Goal: Task Accomplishment & Management: Manage account settings

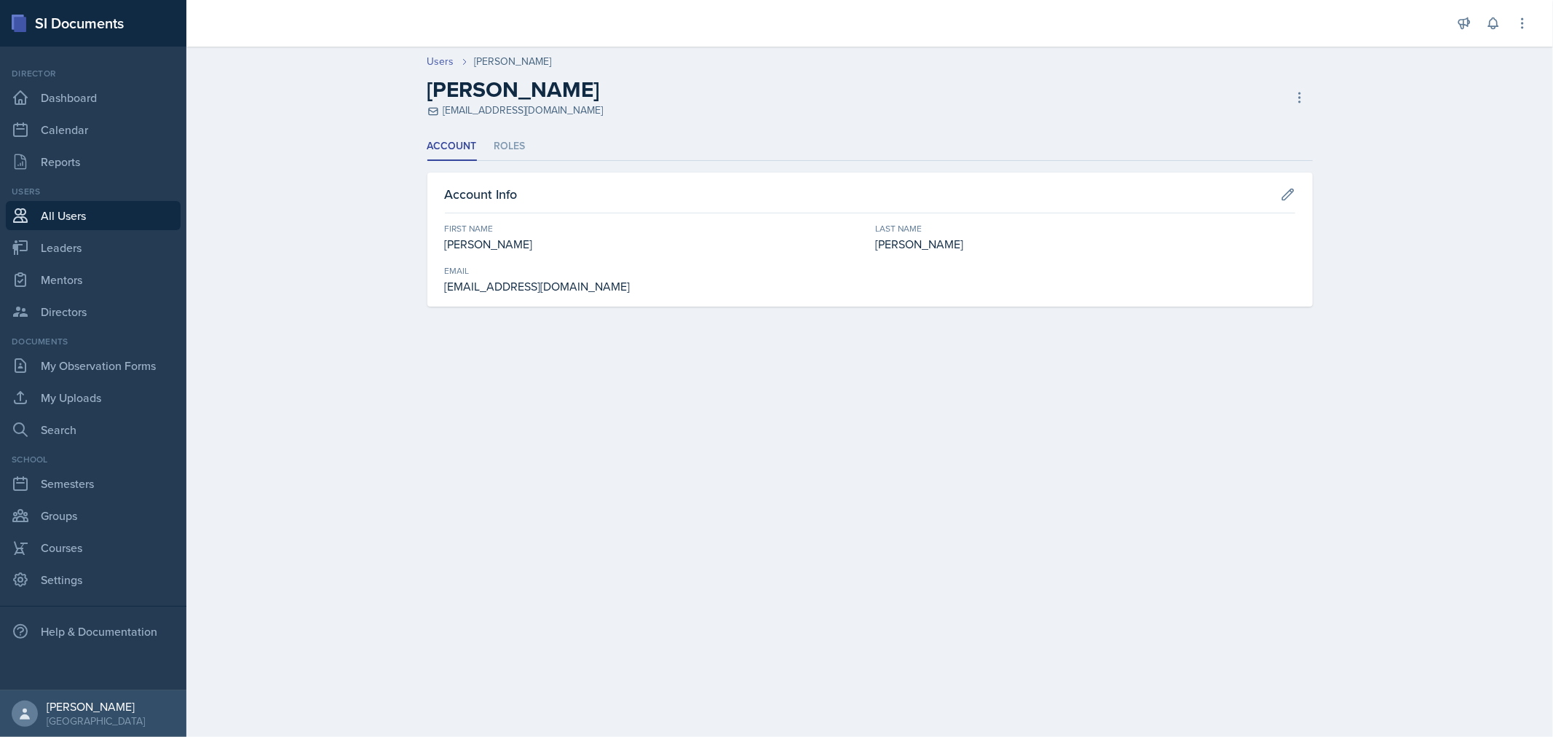
click at [71, 213] on link "All Users" at bounding box center [93, 215] width 175 height 29
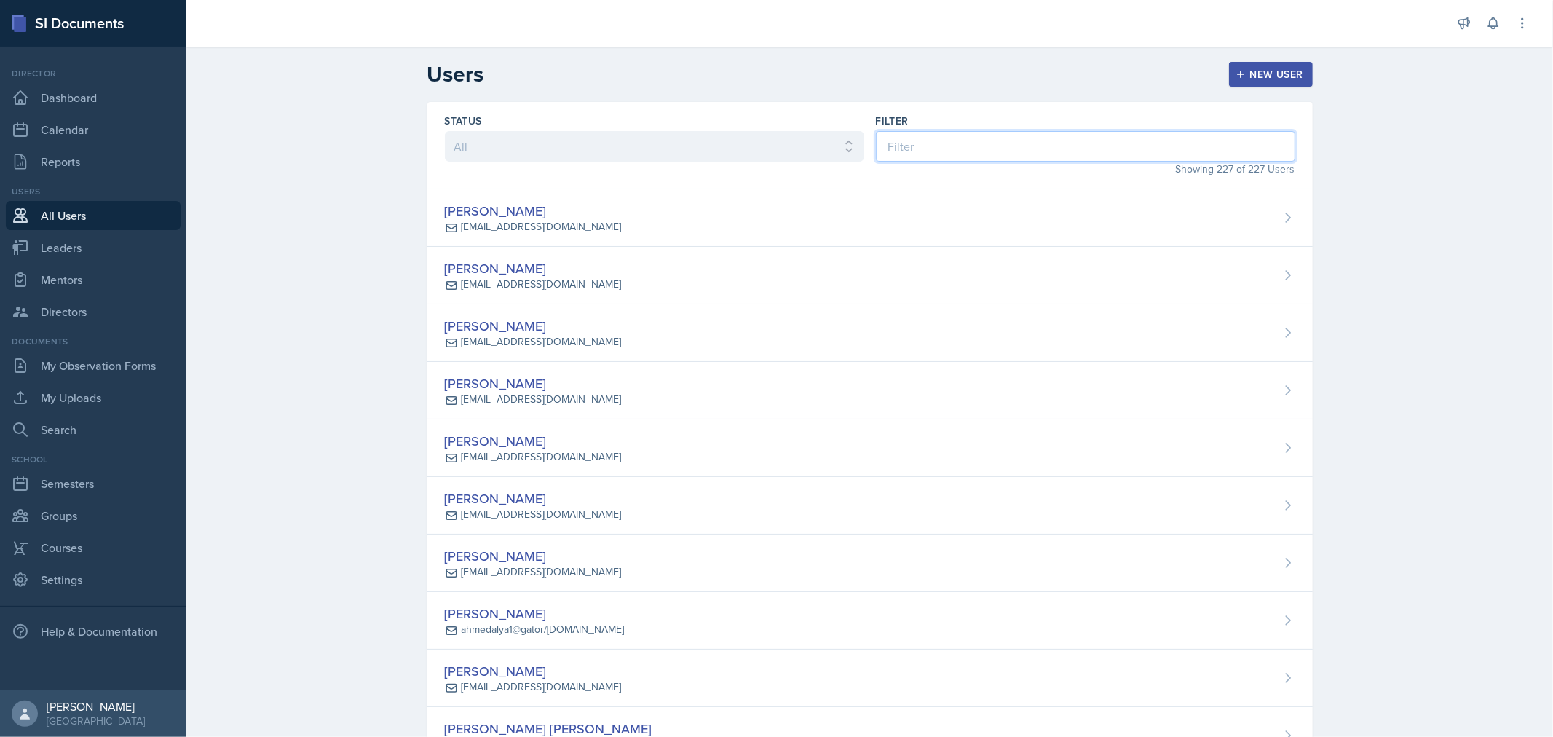
click at [1115, 136] on input at bounding box center [1085, 146] width 419 height 31
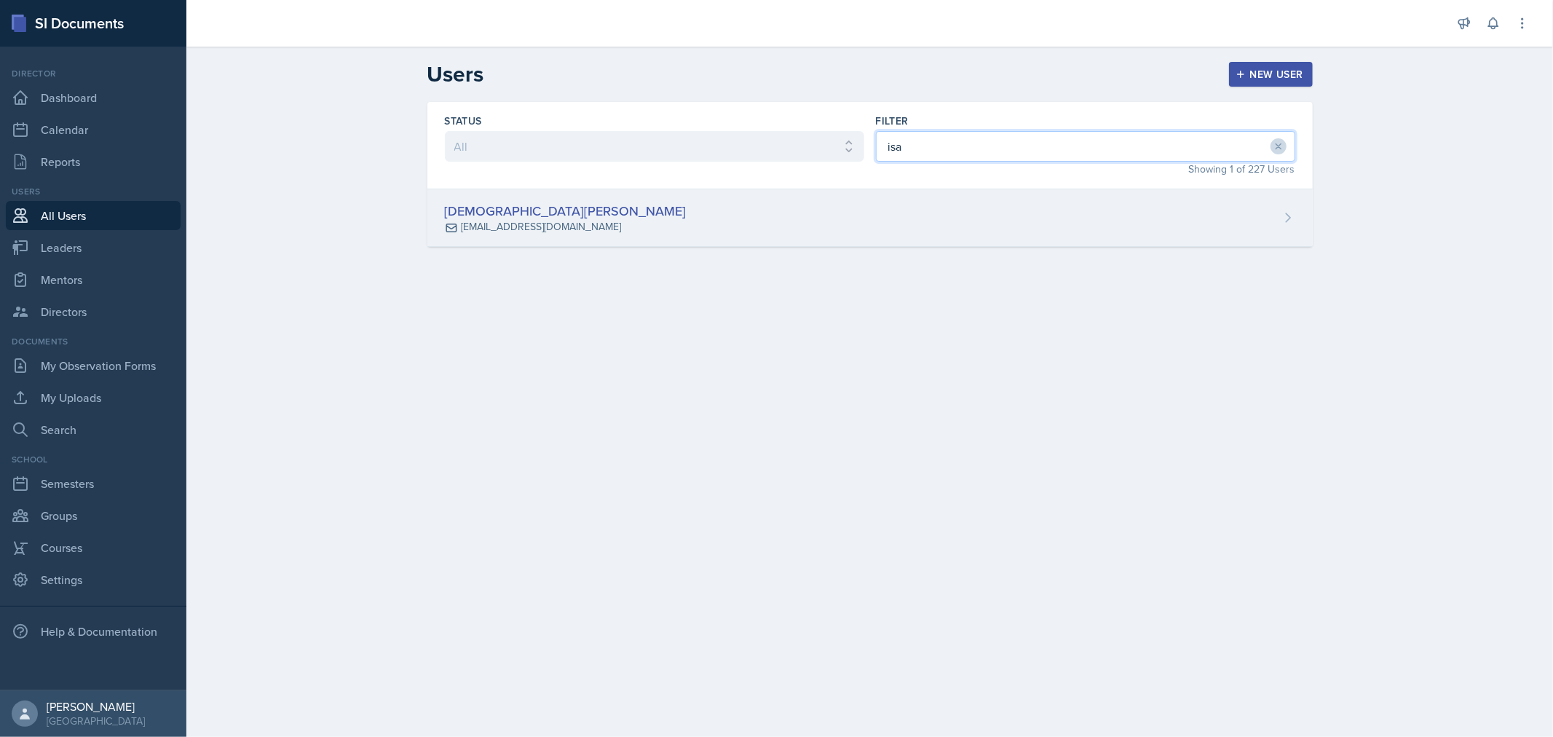
type input "isa"
click at [890, 245] on div "Isaiah Le [EMAIL_ADDRESS][DOMAIN_NAME]" at bounding box center [869, 218] width 885 height 58
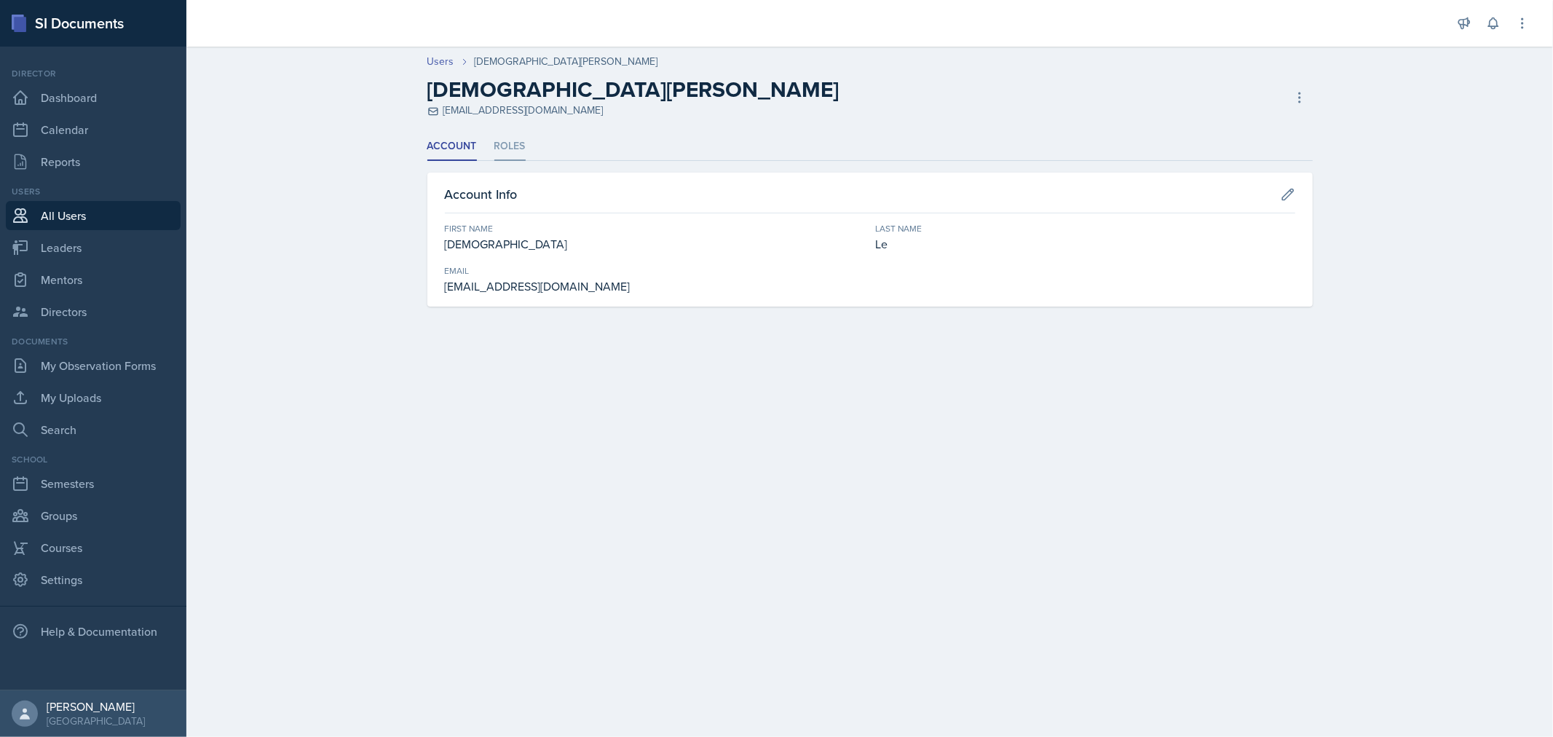
click at [497, 157] on li "Roles" at bounding box center [509, 147] width 31 height 28
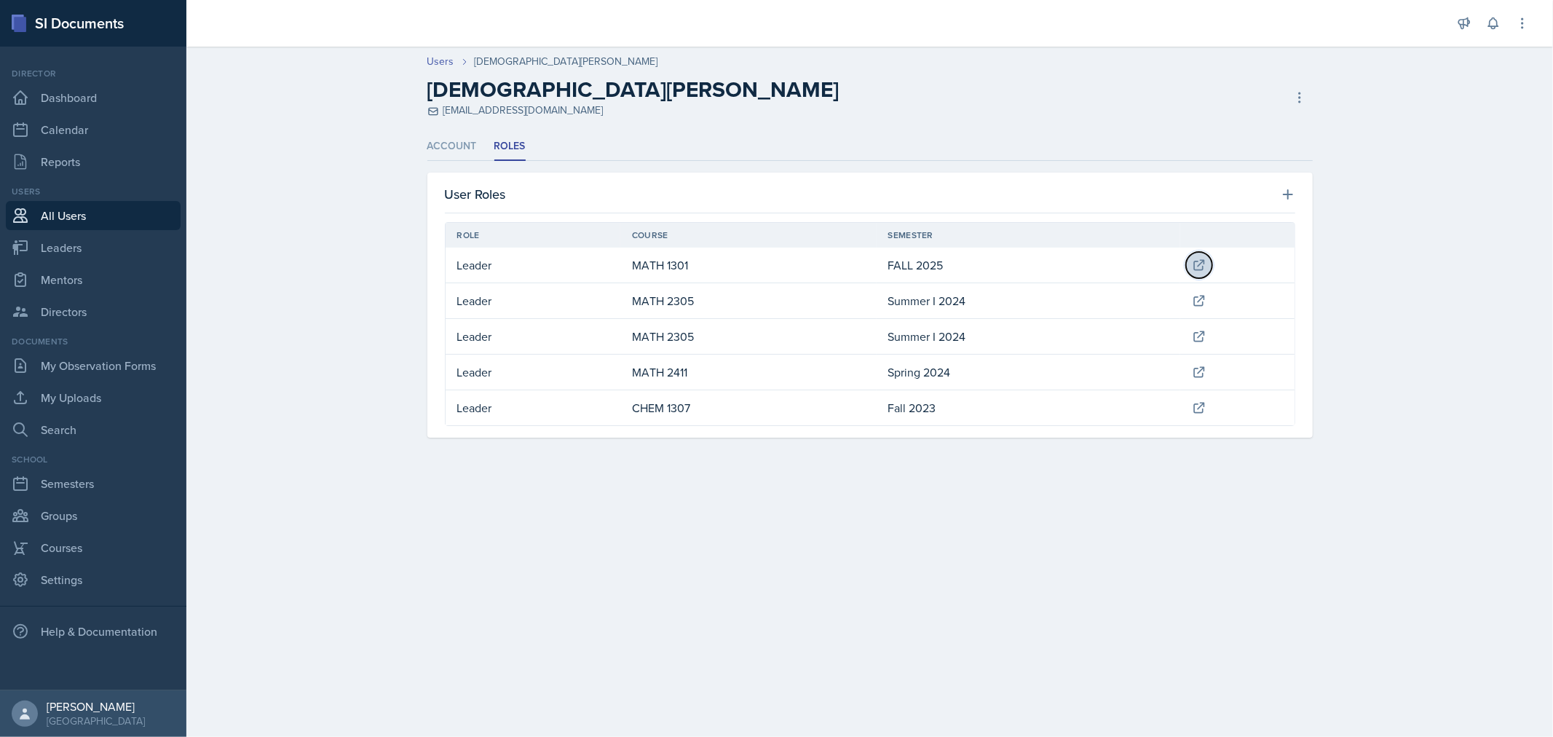
click at [1202, 265] on icon at bounding box center [1199, 265] width 15 height 15
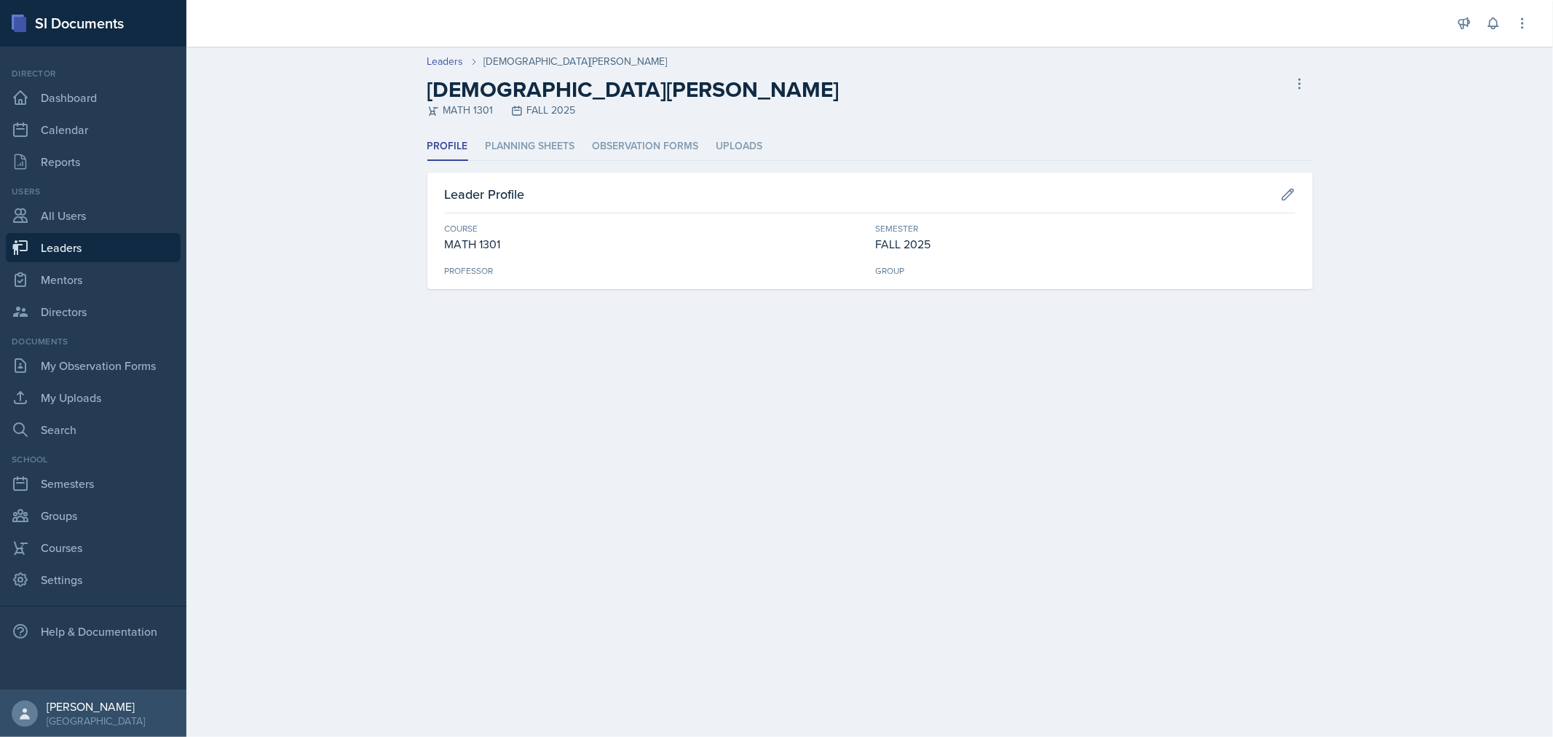
click at [1275, 185] on div "Leader Profile" at bounding box center [870, 198] width 850 height 29
click at [1292, 191] on icon at bounding box center [1287, 194] width 11 height 11
select select "31b9ddcd-1b0f-4369-9c18-b06cc83889ef"
select select "0924c876-6fa7-4296-b593-7db6428ef465"
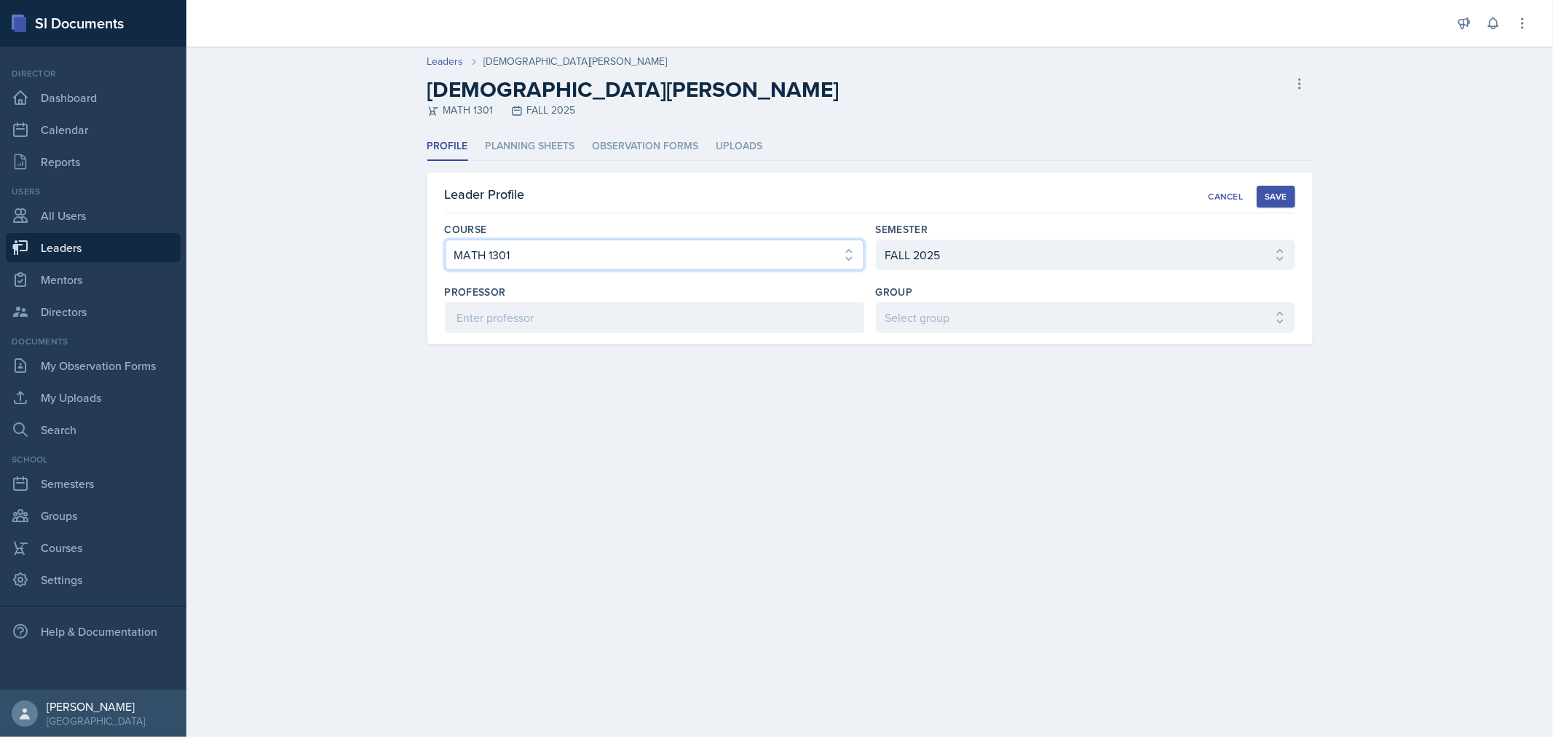
click at [564, 256] on select "Select course ACC 2301 ART 1301 ART 1302 ART 1310 BIOL 1301 BIOL 1302 BIOL 1310…" at bounding box center [654, 255] width 419 height 31
select select "543a2879-fcd4-48a5-8d4d-f277b31bce40"
click at [445, 240] on select "Select course ACC 2301 ART 1301 ART 1302 ART 1310 BIOL 1301 BIOL 1302 BIOL 1310…" at bounding box center [654, 255] width 419 height 31
click at [970, 311] on select "Select group COP #1 - Mars COP #2 - Venus COP #3 - Neptune COP #4 - Saturn COP …" at bounding box center [1085, 317] width 419 height 31
click at [1031, 321] on select "Select group COP #1 - Mars COP #2 - Venus COP #3 - Neptune COP #4 - Saturn COP …" at bounding box center [1085, 317] width 419 height 31
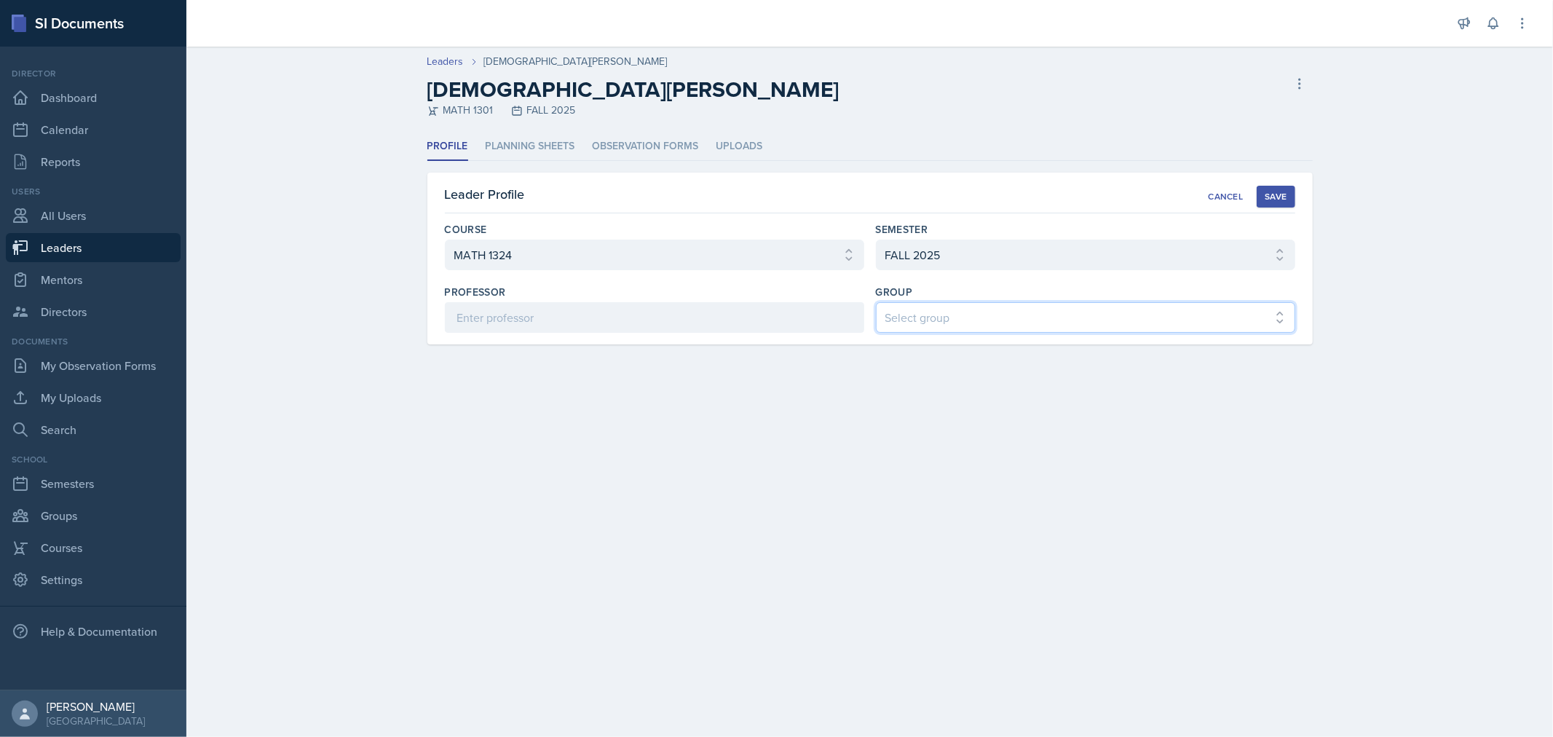
select select "f0c2d1ef-61bf-4862-ba5d-b06091a2de7c"
click at [876, 302] on select "Select group COP #1 - Mars COP #2 - Venus COP #3 - Neptune COP #4 - Saturn COP …" at bounding box center [1085, 317] width 419 height 31
click at [1278, 191] on div "Save" at bounding box center [1276, 197] width 22 height 12
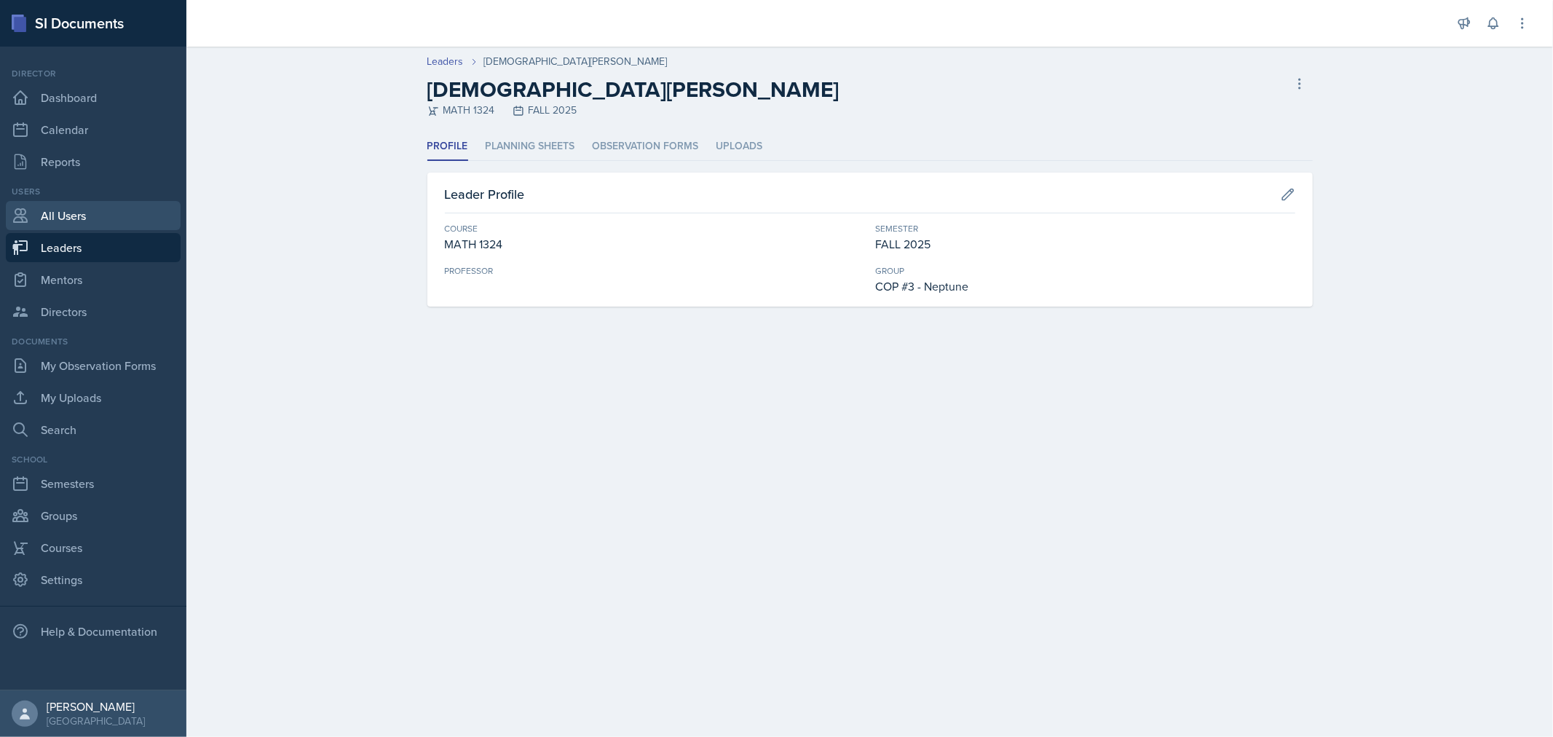
click at [74, 214] on link "All Users" at bounding box center [93, 215] width 175 height 29
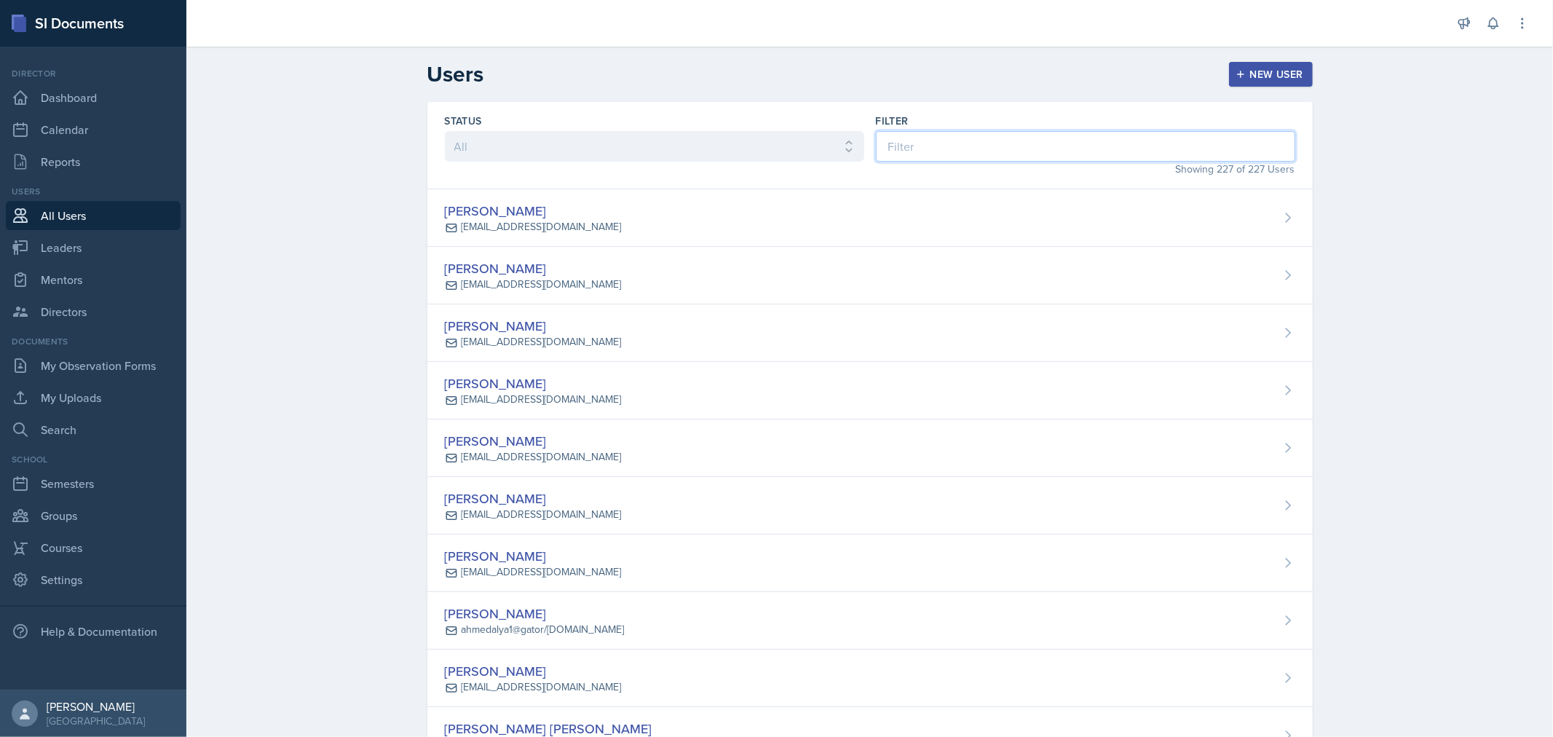
click at [1027, 147] on input at bounding box center [1085, 146] width 419 height 31
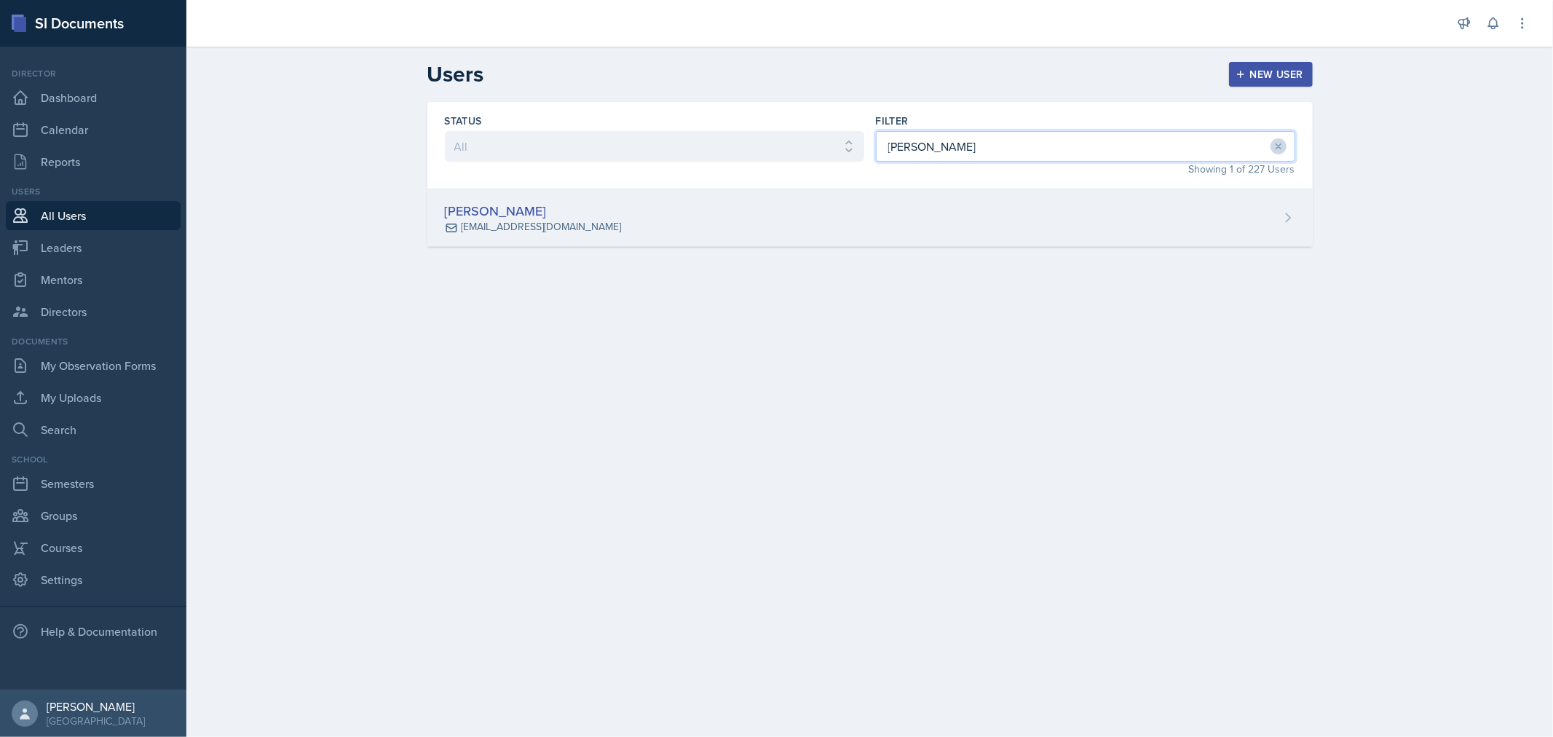
type input "[PERSON_NAME]"
click at [826, 239] on div "[PERSON_NAME] [EMAIL_ADDRESS][DOMAIN_NAME]" at bounding box center [869, 218] width 885 height 58
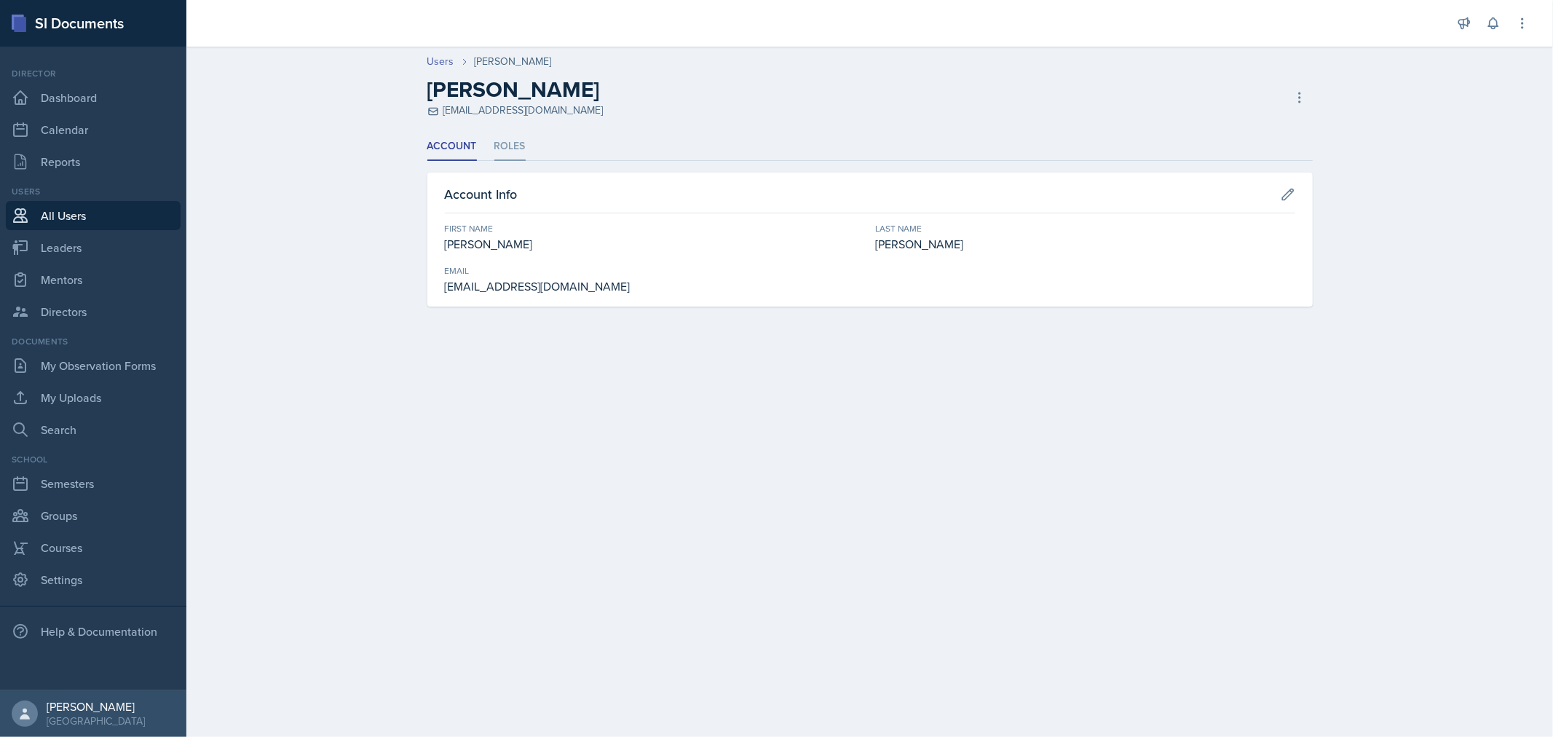
click at [513, 148] on li "Roles" at bounding box center [509, 147] width 31 height 28
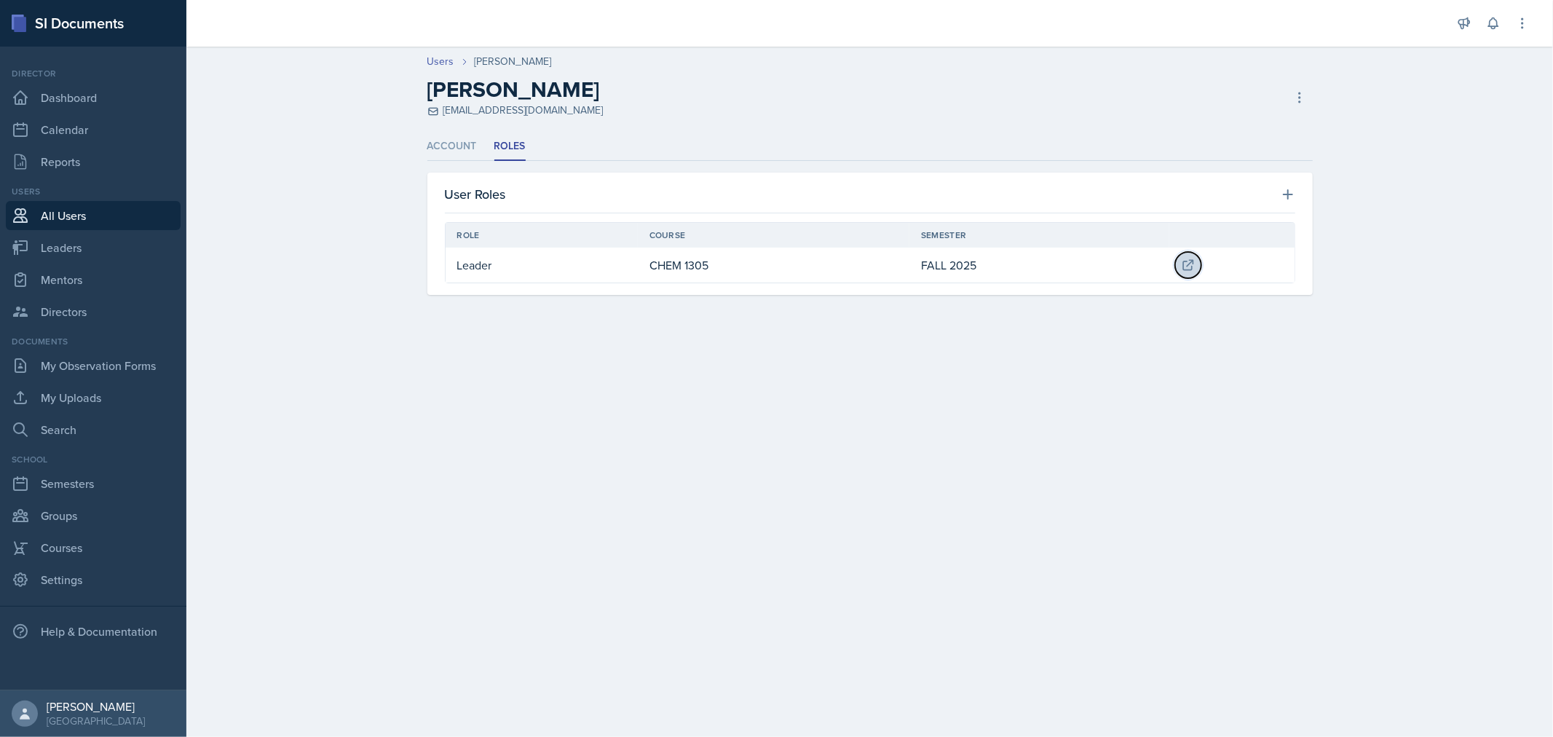
click at [1190, 266] on icon at bounding box center [1188, 265] width 15 height 15
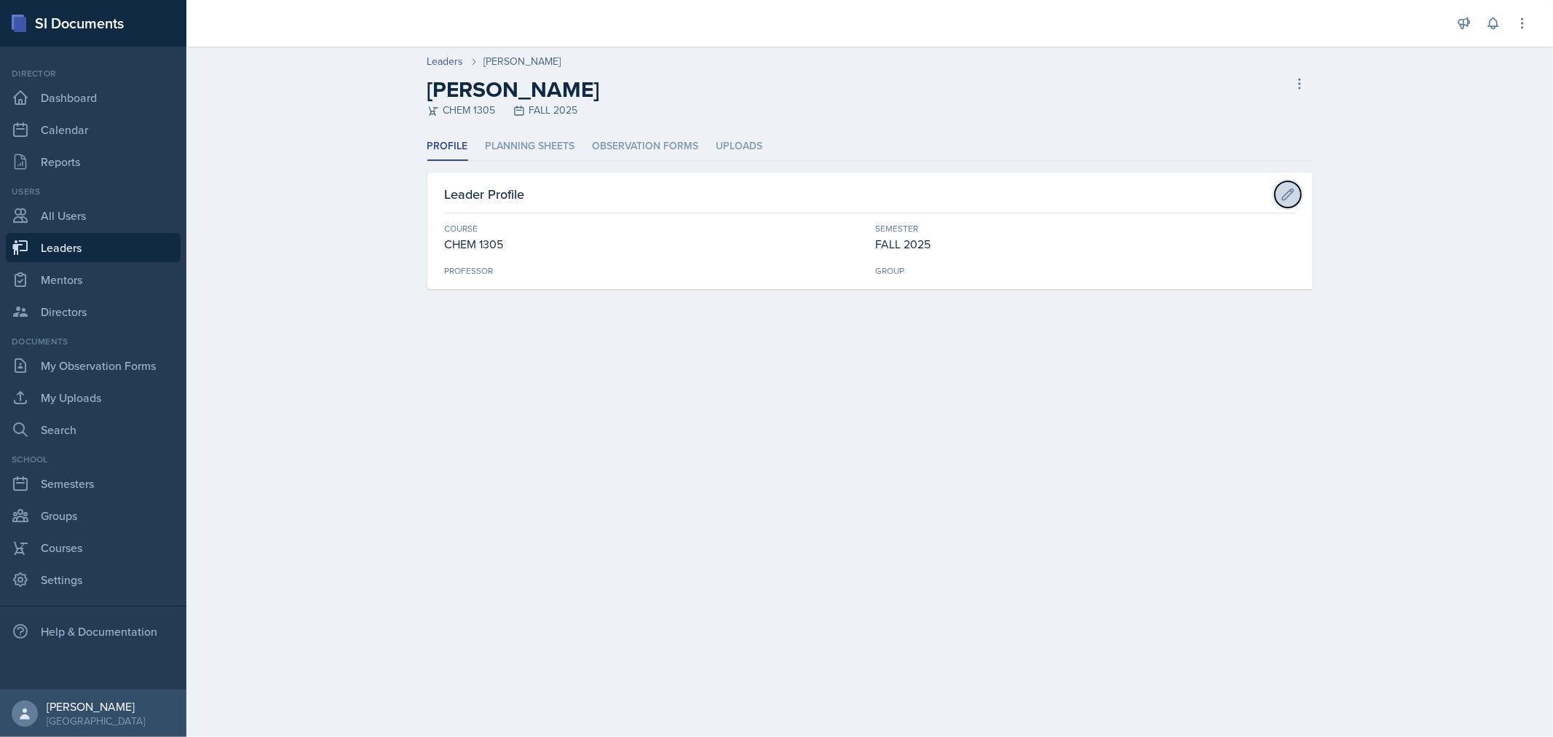
click at [1286, 195] on icon at bounding box center [1287, 194] width 11 height 11
select select "998d60f9-6c2c-4a46-90ff-6fc264b3409f"
select select "0924c876-6fa7-4296-b593-7db6428ef465"
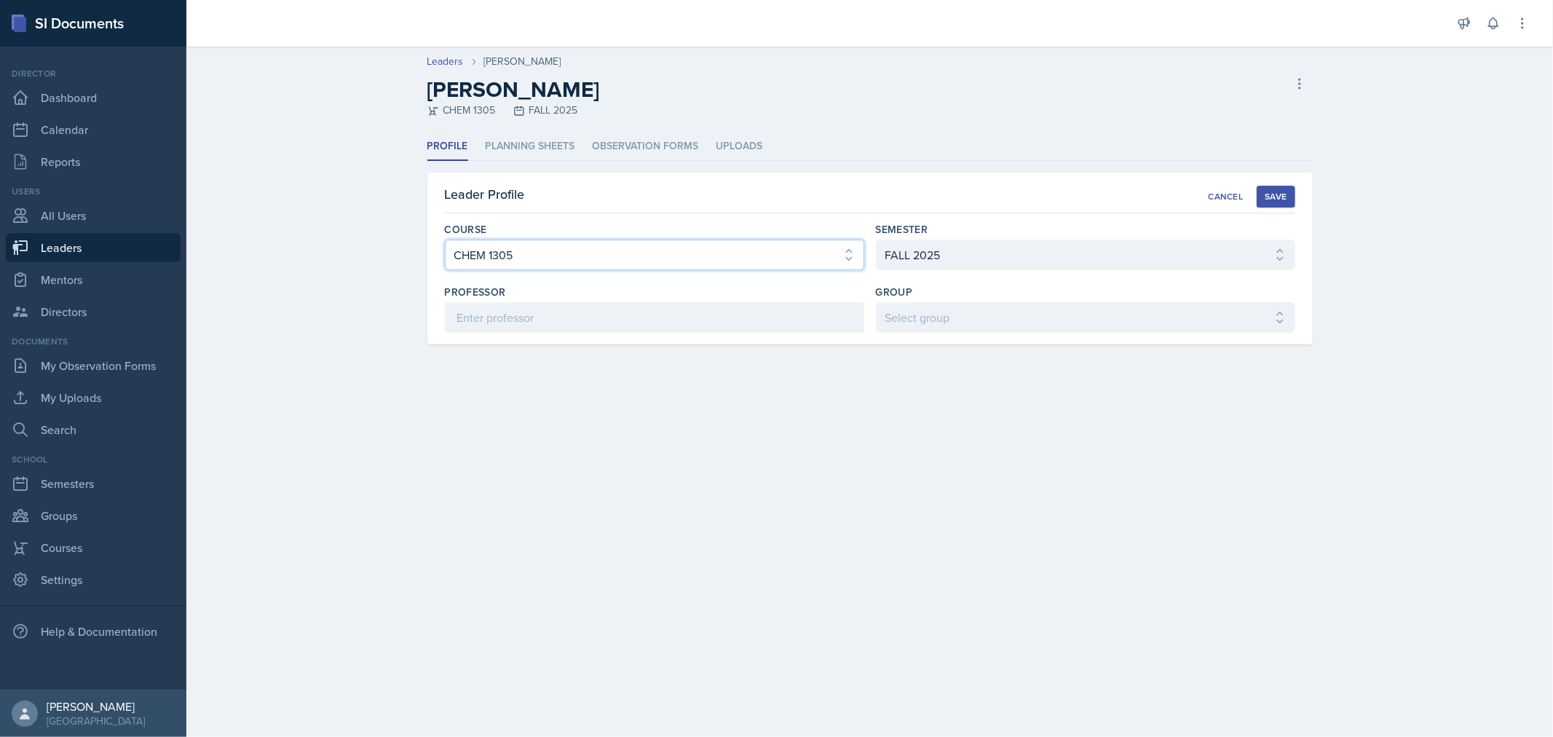
click at [674, 251] on select "Select course ACC 2301 ART 1301 ART 1302 ART 1310 BIOL 1301 BIOL 1302 BIOL 1310…" at bounding box center [654, 255] width 419 height 31
click at [445, 240] on select "Select course ACC 2301 ART 1301 ART 1302 ART 1310 BIOL 1301 BIOL 1302 BIOL 1310…" at bounding box center [654, 255] width 419 height 31
click at [841, 258] on select "Select course ACC 2301 ART 1301 ART 1302 ART 1310 BIOL 1301 BIOL 1302 BIOL 1310…" at bounding box center [654, 255] width 419 height 31
select select "6e1a4b93-f5fd-4070-b51e-66a0c143b2cb"
click at [445, 240] on select "Select course ACC 2301 ART 1301 ART 1302 ART 1310 BIOL 1301 BIOL 1302 BIOL 1310…" at bounding box center [654, 255] width 419 height 31
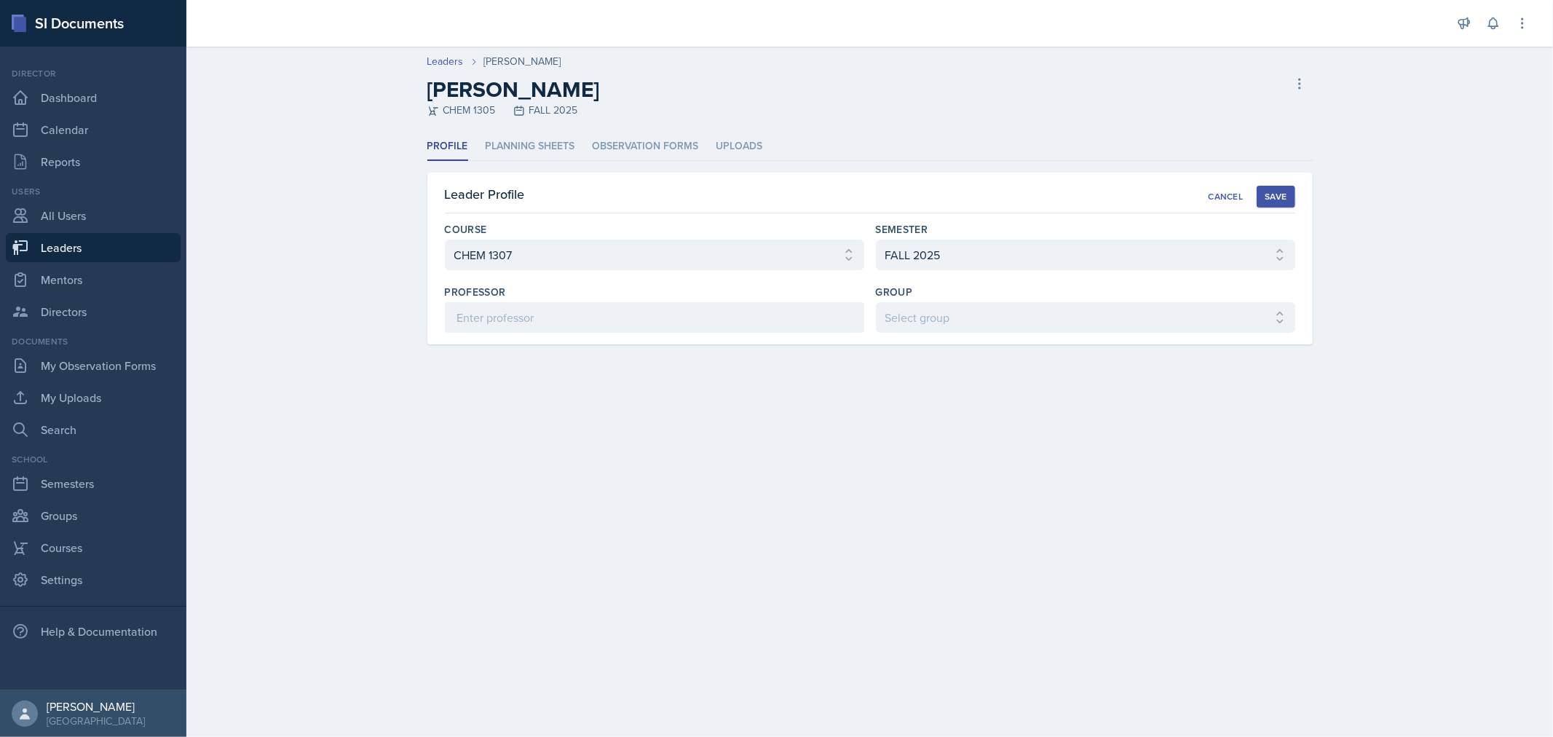
click at [1277, 191] on div "Save" at bounding box center [1276, 197] width 22 height 12
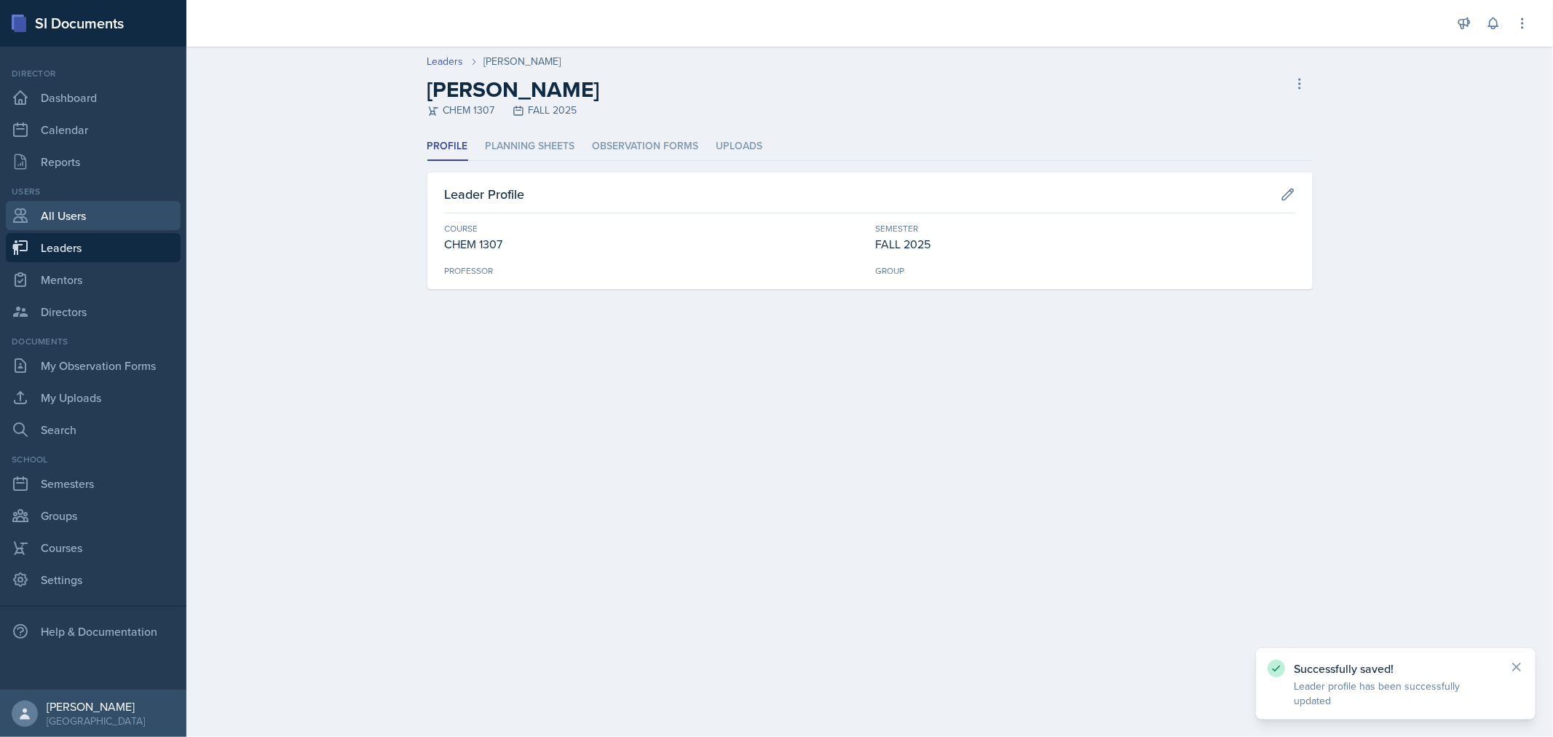
click at [85, 215] on link "All Users" at bounding box center [93, 215] width 175 height 29
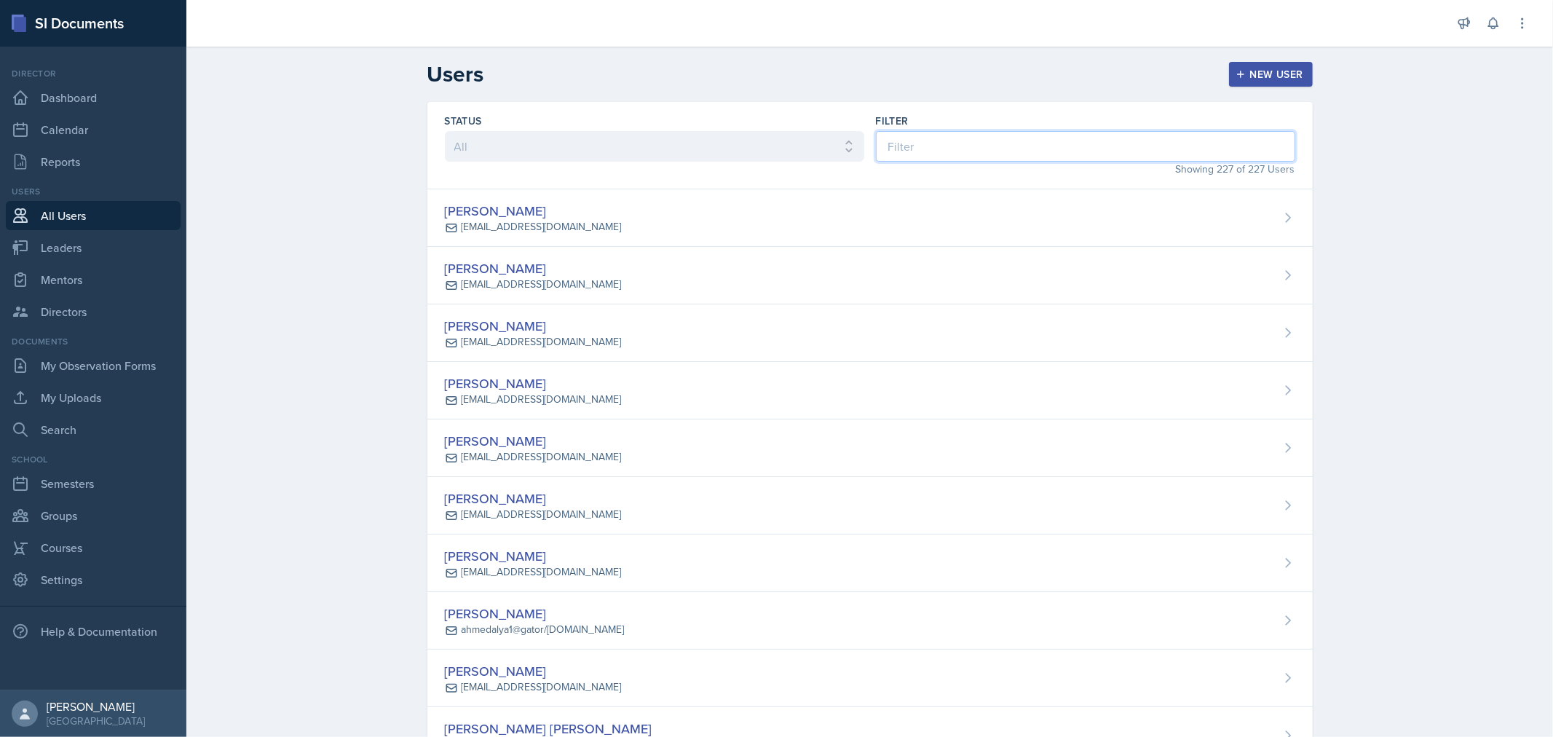
click at [923, 146] on input at bounding box center [1085, 146] width 419 height 31
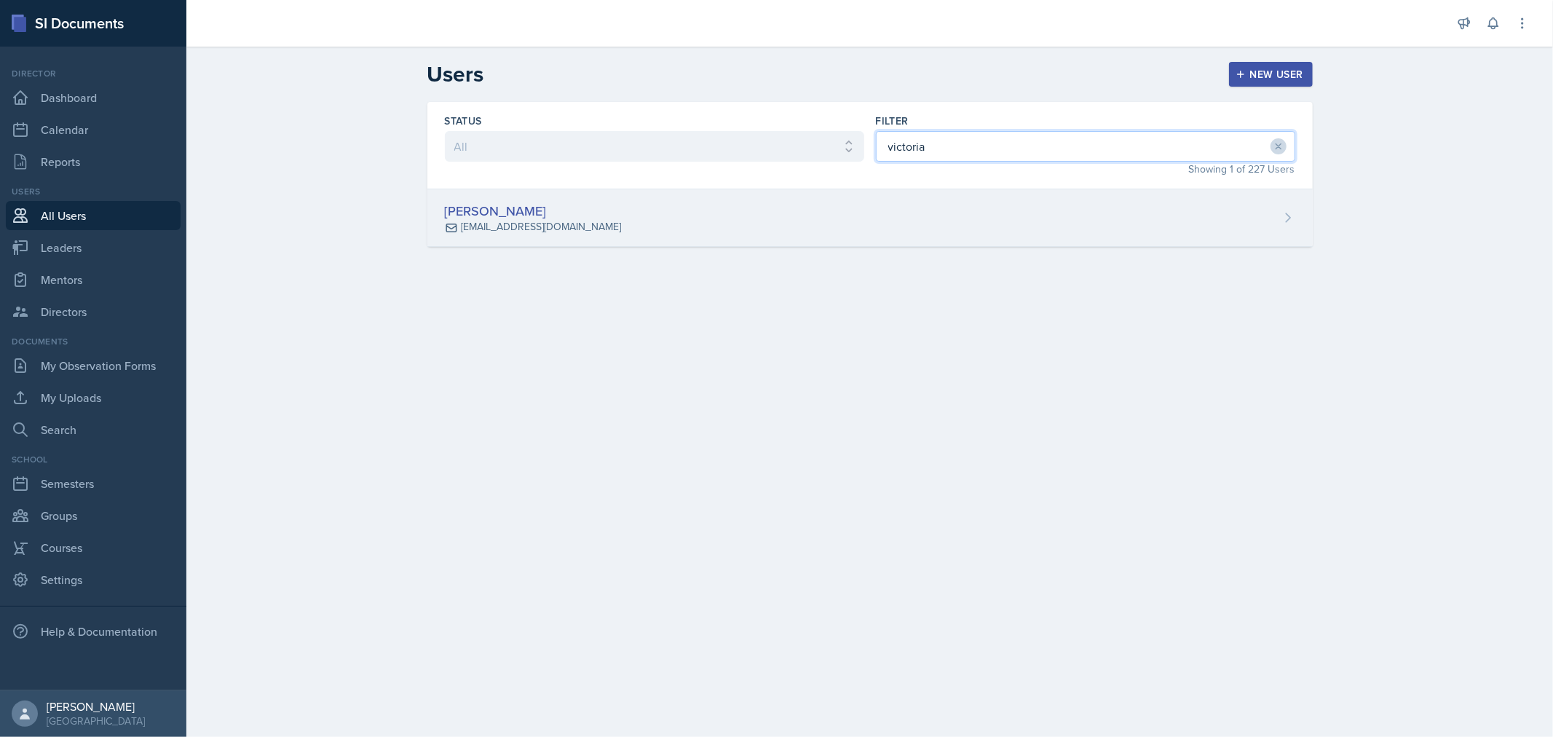
type input "victoria"
click at [508, 230] on div "[EMAIL_ADDRESS][DOMAIN_NAME]" at bounding box center [541, 226] width 160 height 15
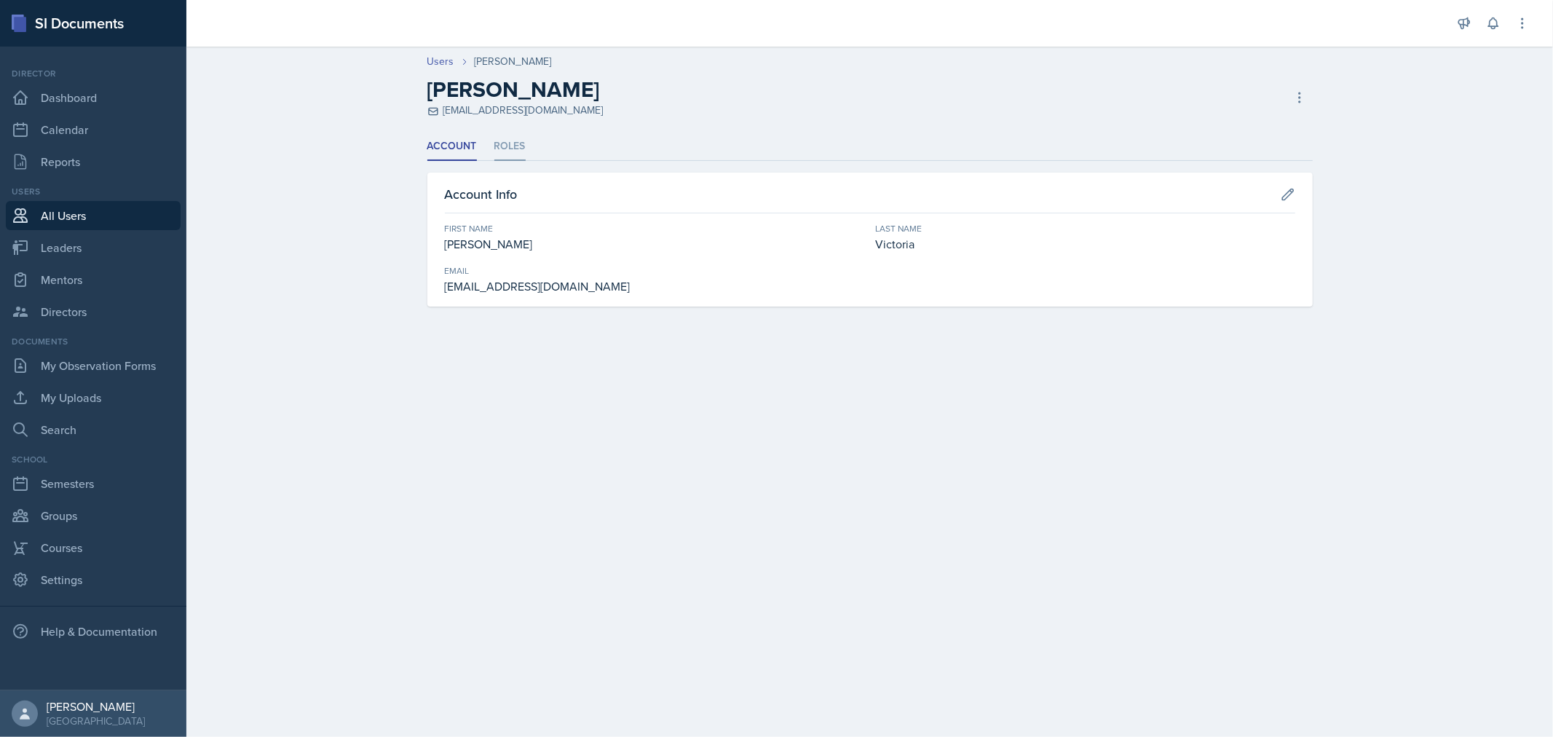
click at [501, 135] on li "Roles" at bounding box center [509, 147] width 31 height 28
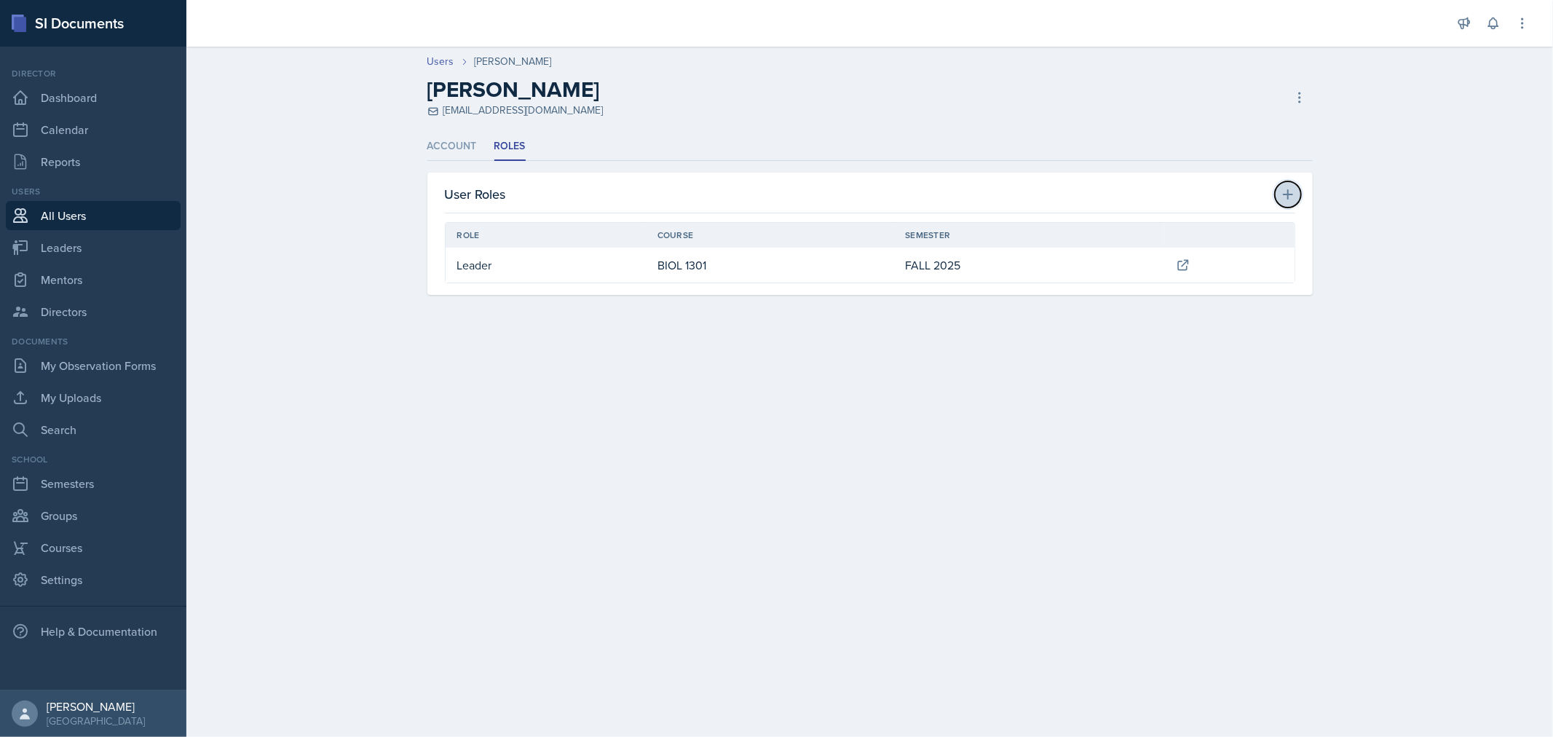
click at [1286, 192] on icon at bounding box center [1288, 194] width 15 height 15
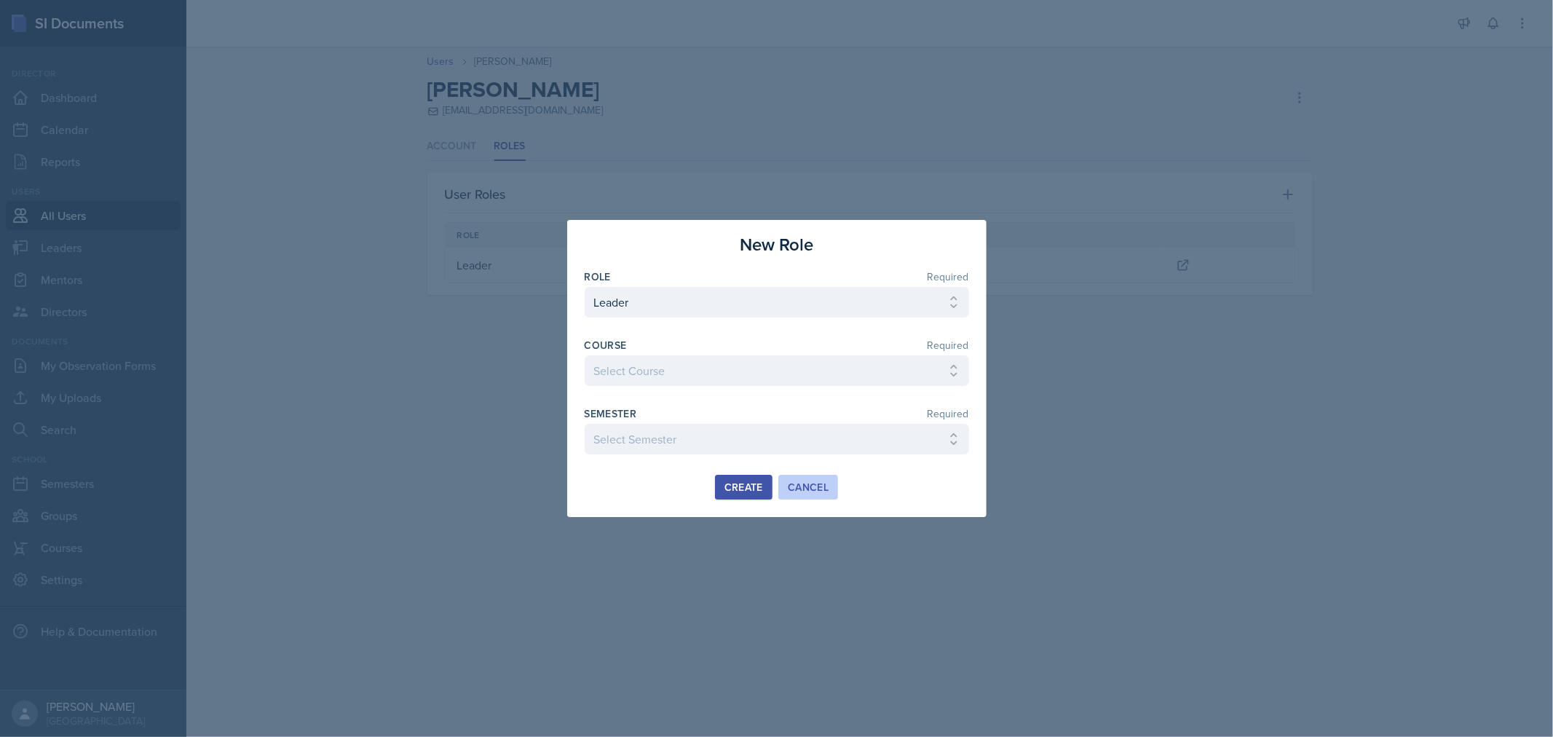
click at [816, 481] on div "Cancel" at bounding box center [808, 487] width 41 height 12
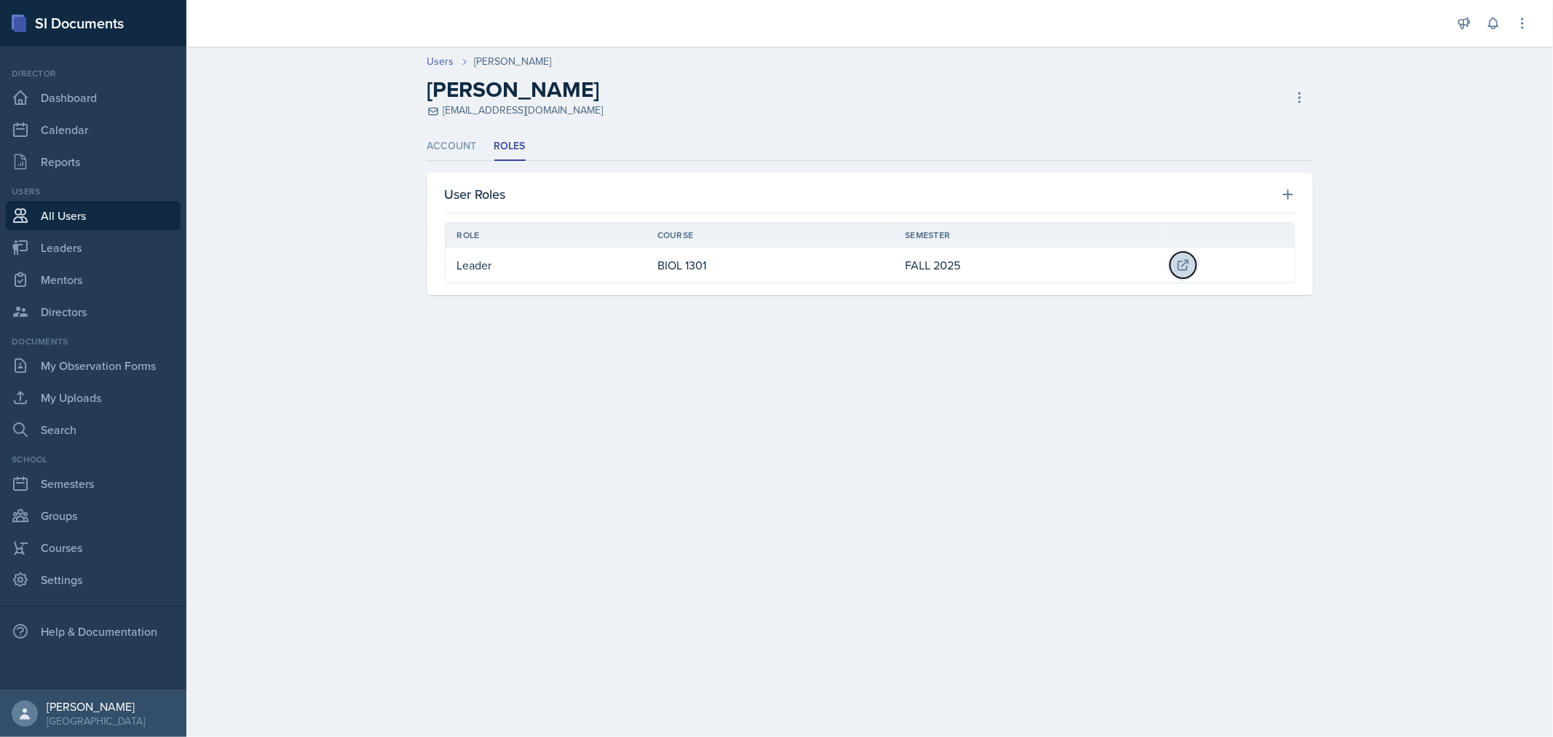
click at [1179, 269] on icon at bounding box center [1182, 264] width 9 height 9
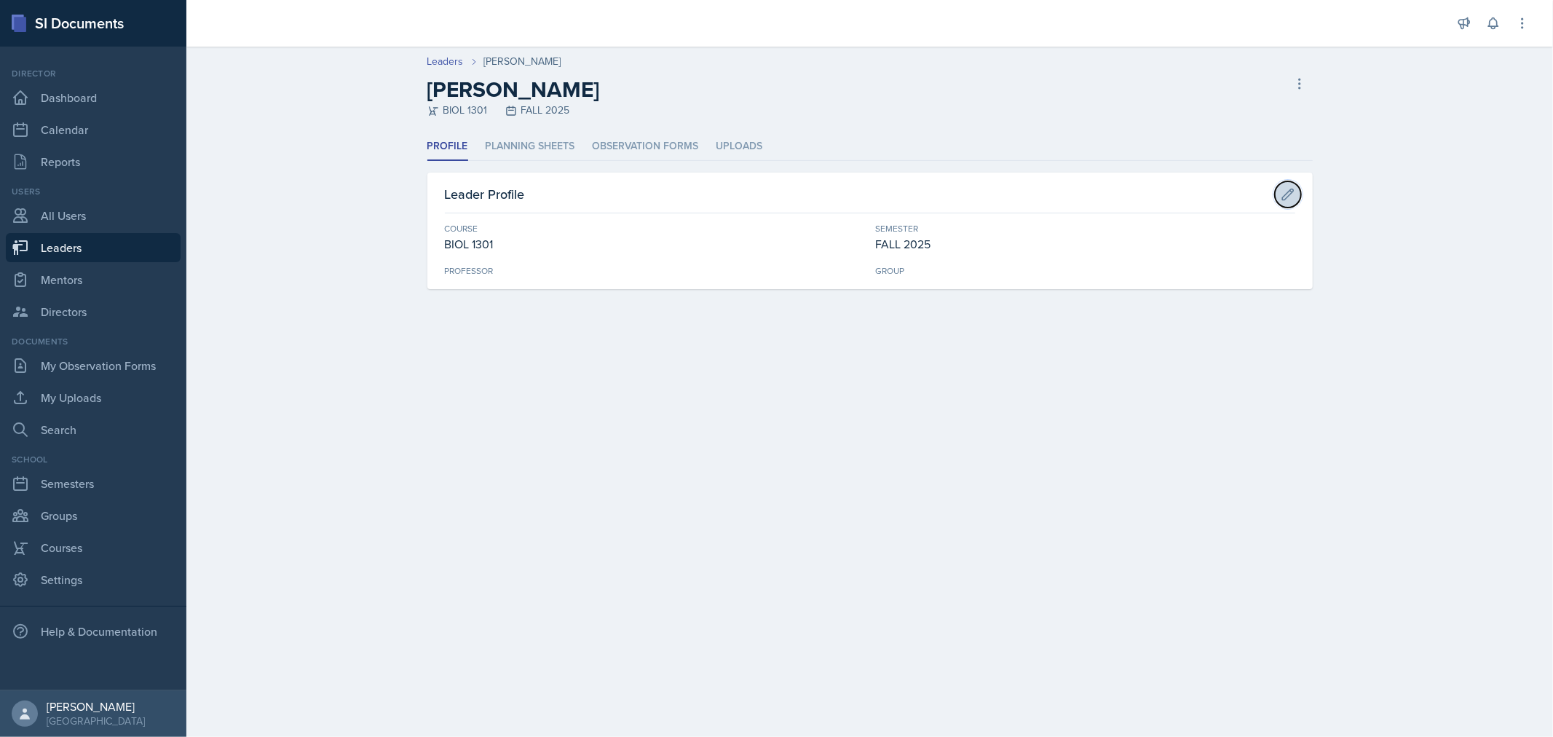
click at [1285, 192] on icon at bounding box center [1288, 194] width 15 height 15
select select "c73234d0-58dc-4671-94d5-5ef6a03f38bd"
select select "0924c876-6fa7-4296-b593-7db6428ef465"
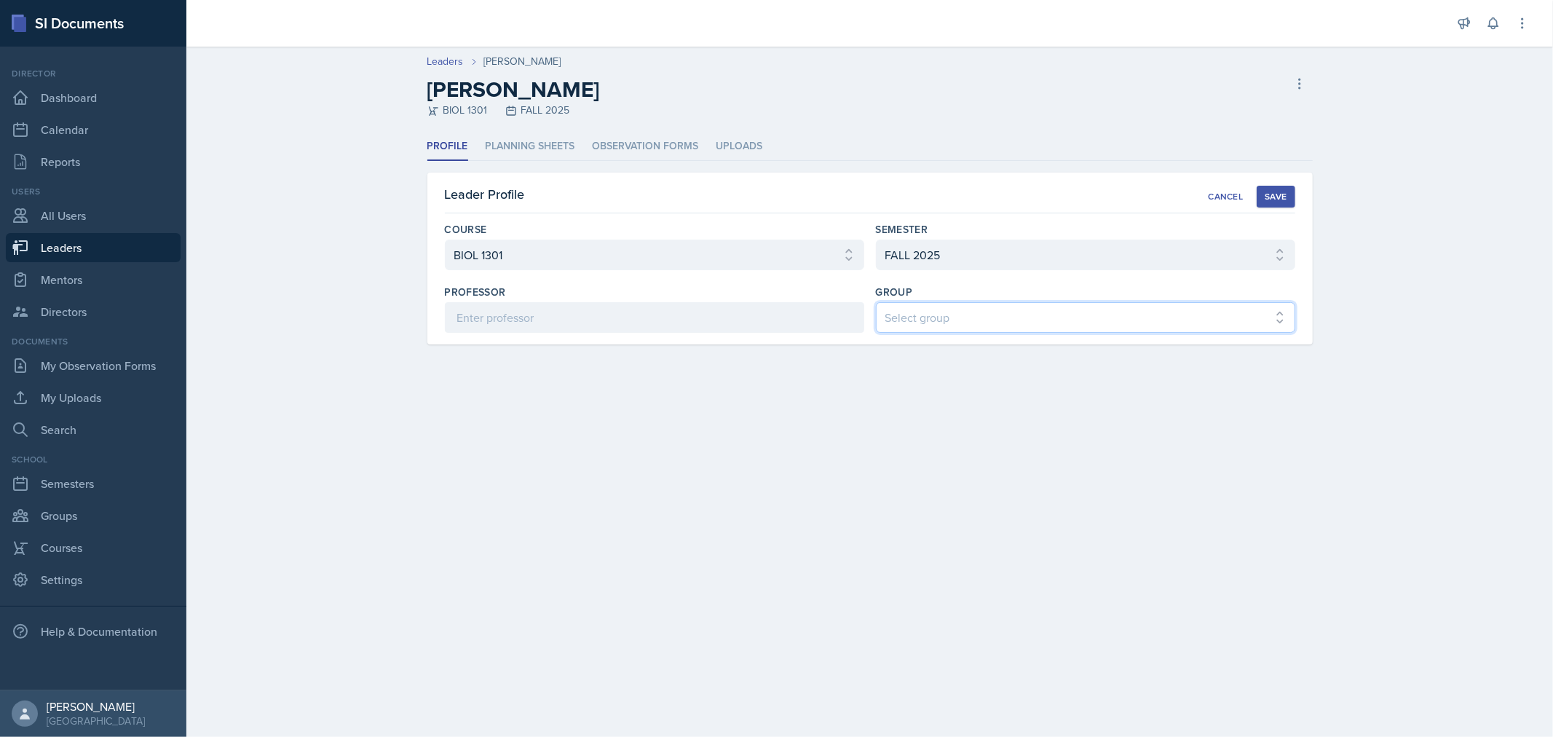
click at [1147, 315] on select "Select group COP #1 - Mars COP #2 - Venus COP #3 - Neptune COP #4 - Saturn COP …" at bounding box center [1085, 317] width 419 height 31
select select "0c2a9595-6094-473d-b94b-778178abb936"
click at [876, 302] on select "Select group COP #1 - Mars COP #2 - Venus COP #3 - Neptune COP #4 - Saturn COP …" at bounding box center [1085, 317] width 419 height 31
click at [1279, 186] on button "Save" at bounding box center [1276, 197] width 38 height 22
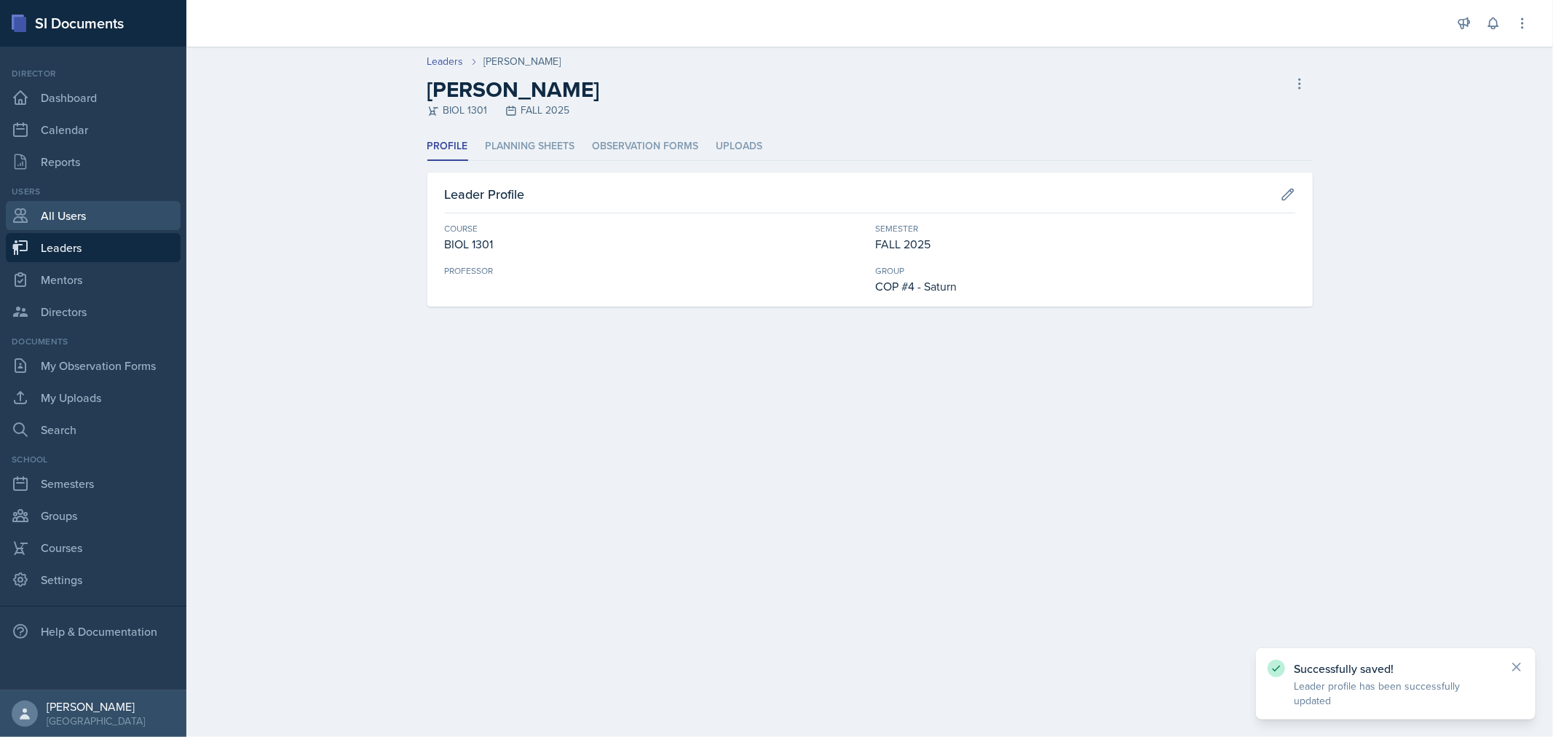
click at [63, 208] on link "All Users" at bounding box center [93, 215] width 175 height 29
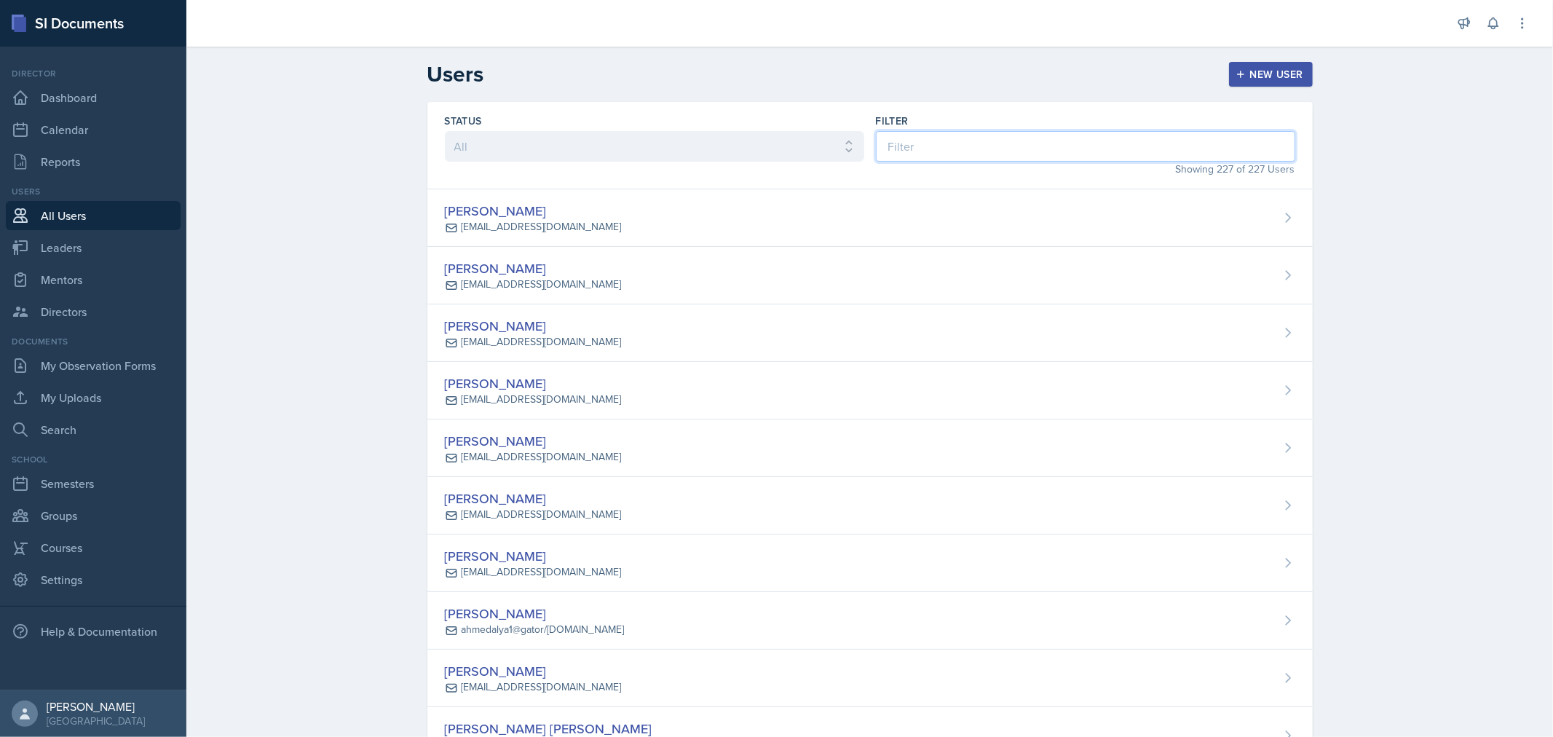
click at [912, 150] on input at bounding box center [1085, 146] width 419 height 31
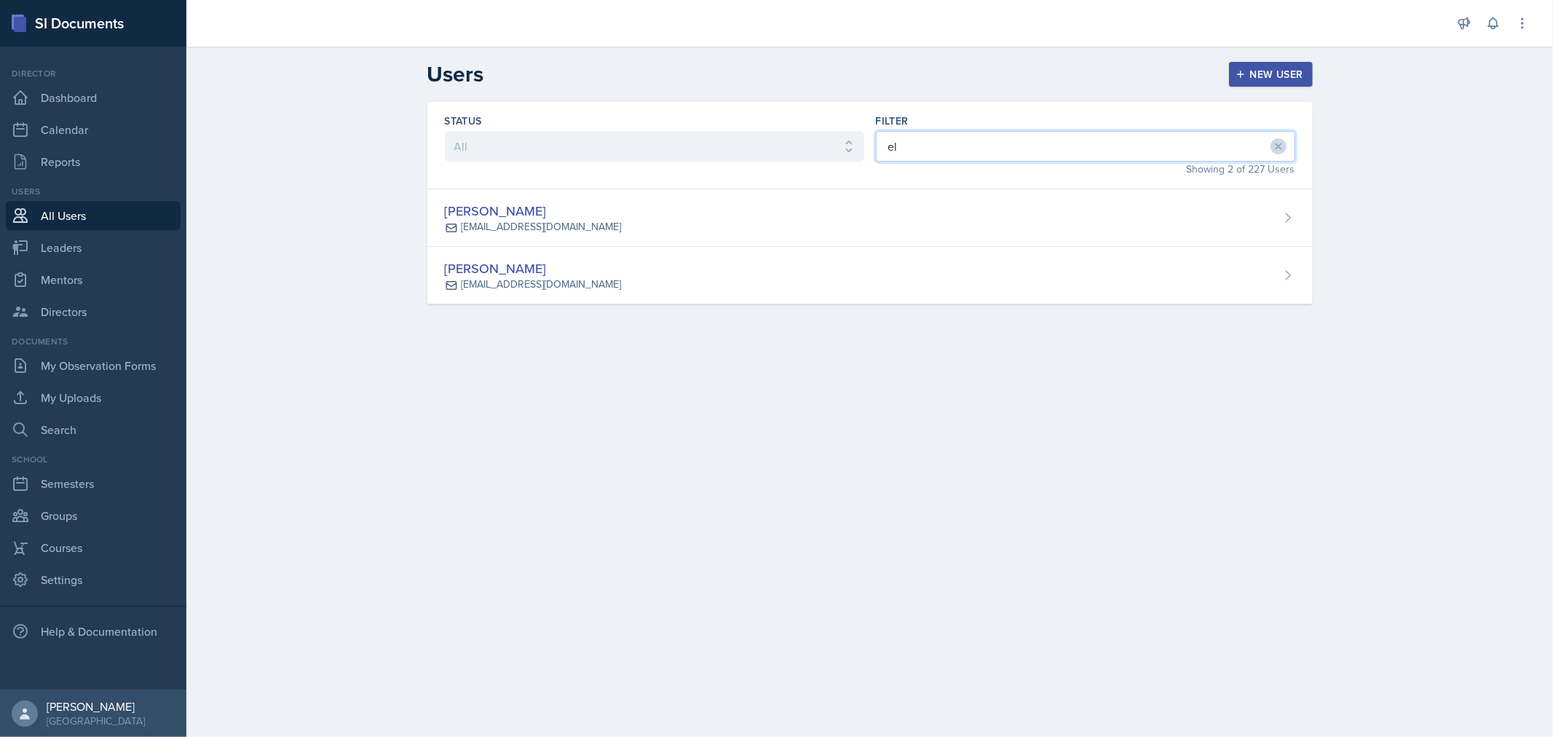
type input "e"
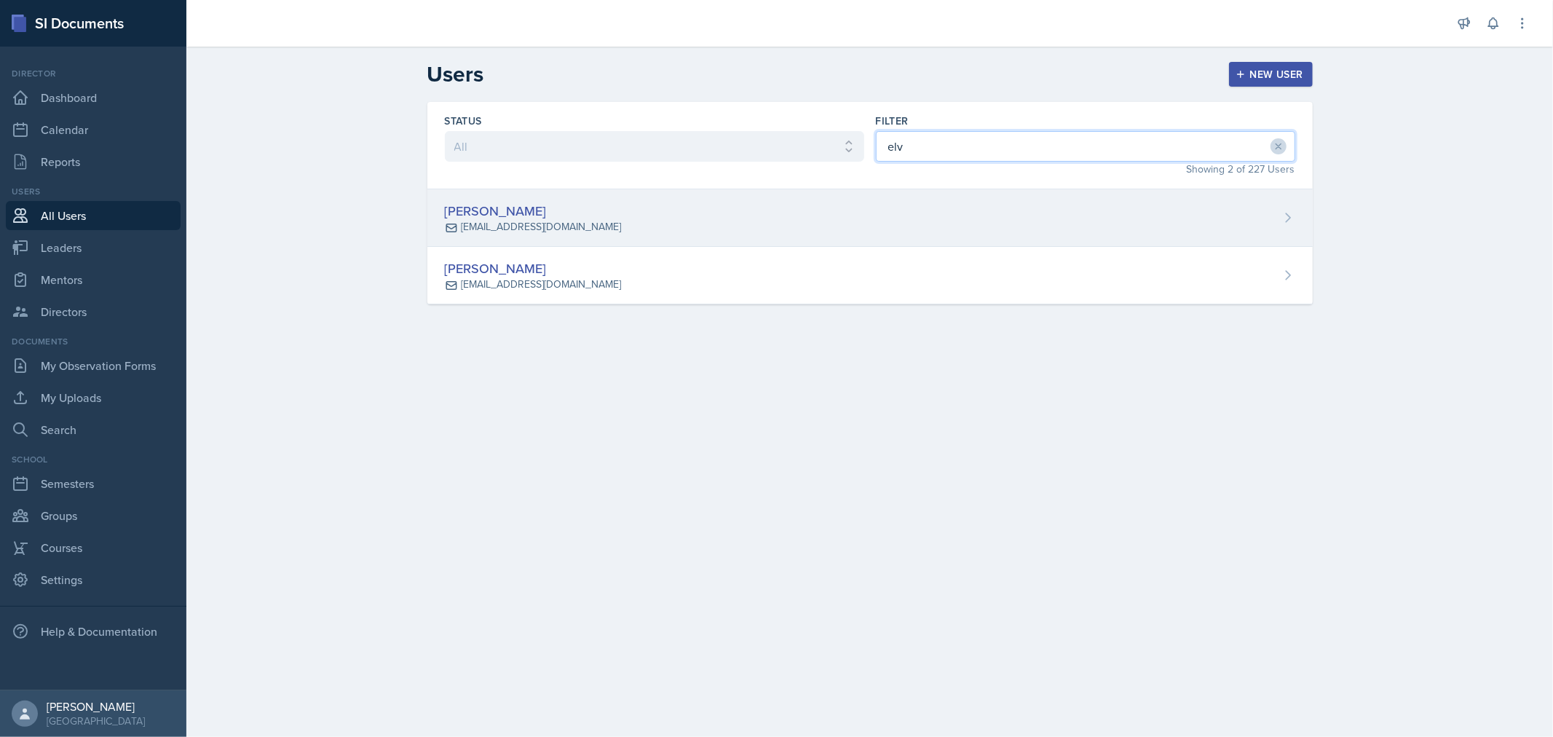
type input "elv"
click at [484, 218] on div "[PERSON_NAME]" at bounding box center [533, 211] width 176 height 20
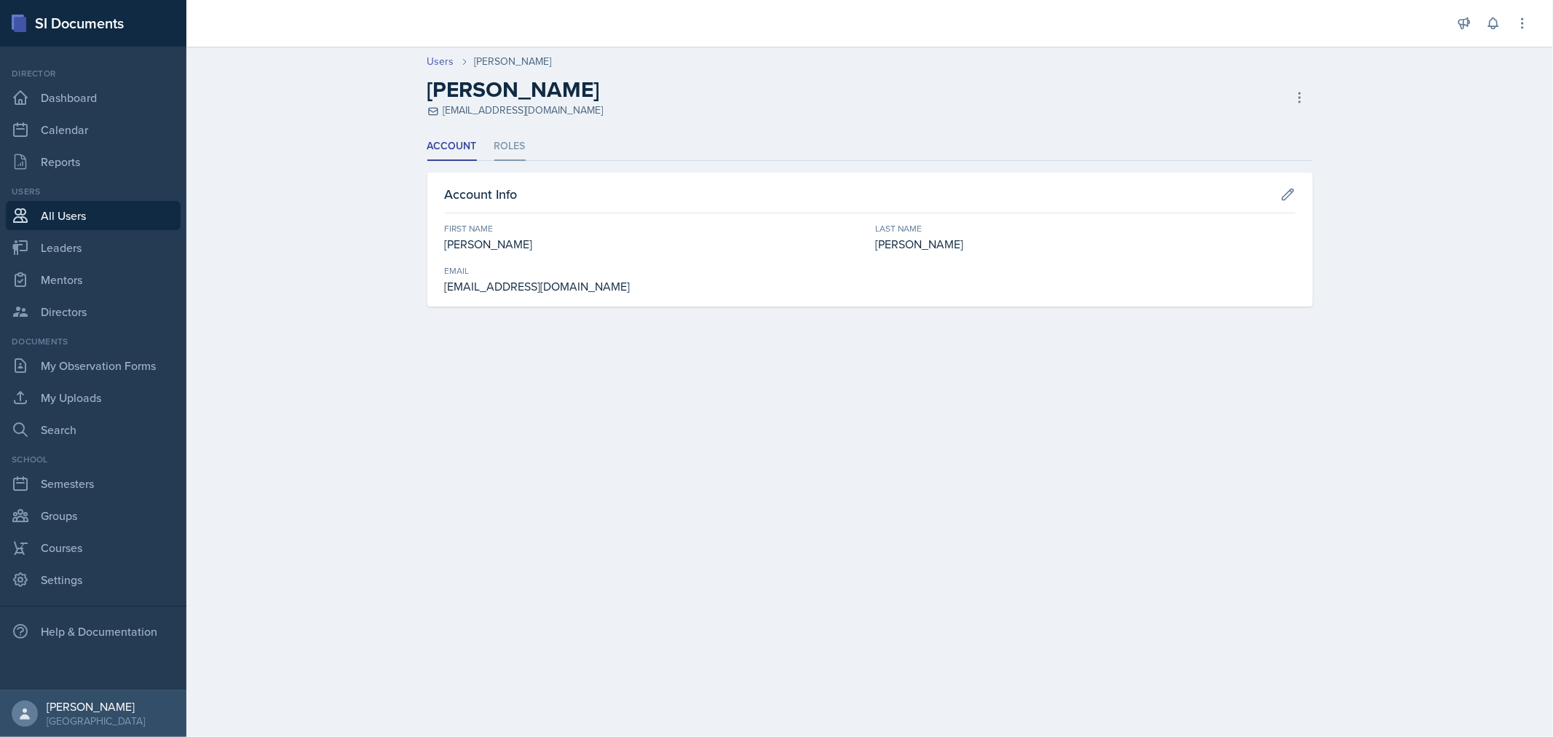
click at [507, 143] on li "Roles" at bounding box center [509, 147] width 31 height 28
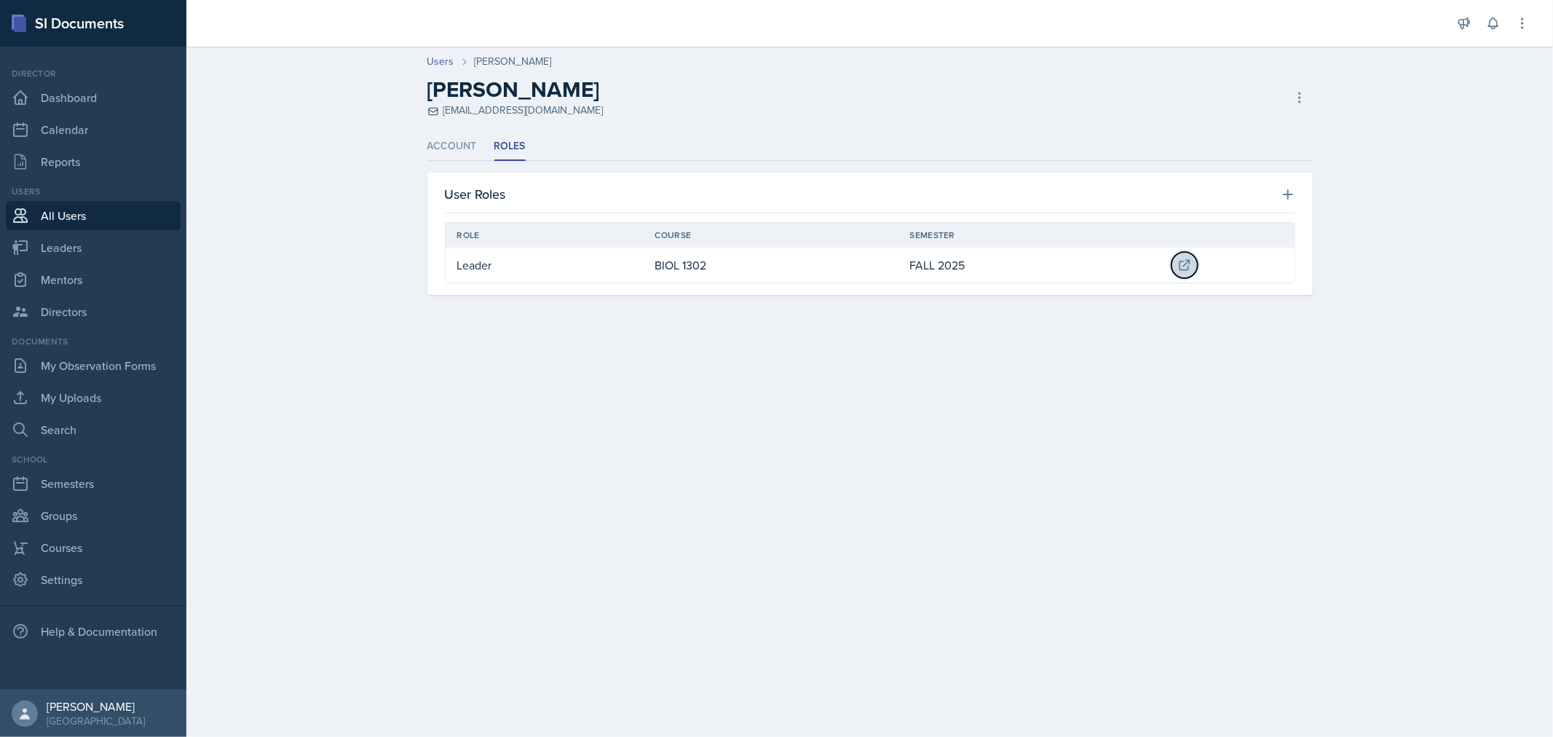
click at [1183, 261] on icon at bounding box center [1183, 264] width 9 height 9
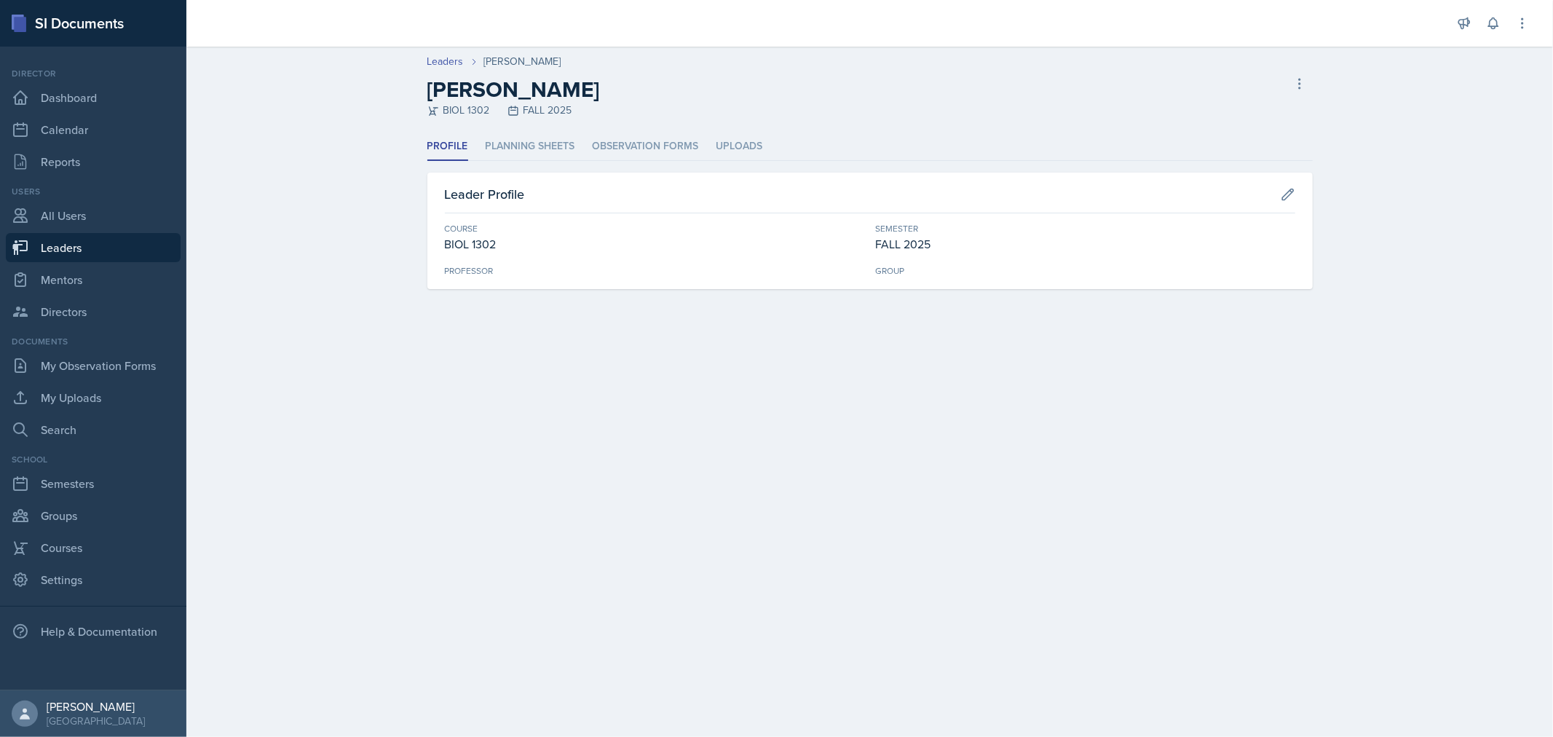
click at [1273, 194] on div "Leader Profile" at bounding box center [870, 198] width 850 height 29
click at [1281, 192] on icon at bounding box center [1288, 194] width 15 height 15
select select "c3a50d7d-2f3e-4127-8f4d-13a89c89b7bc"
select select "0924c876-6fa7-4296-b593-7db6428ef465"
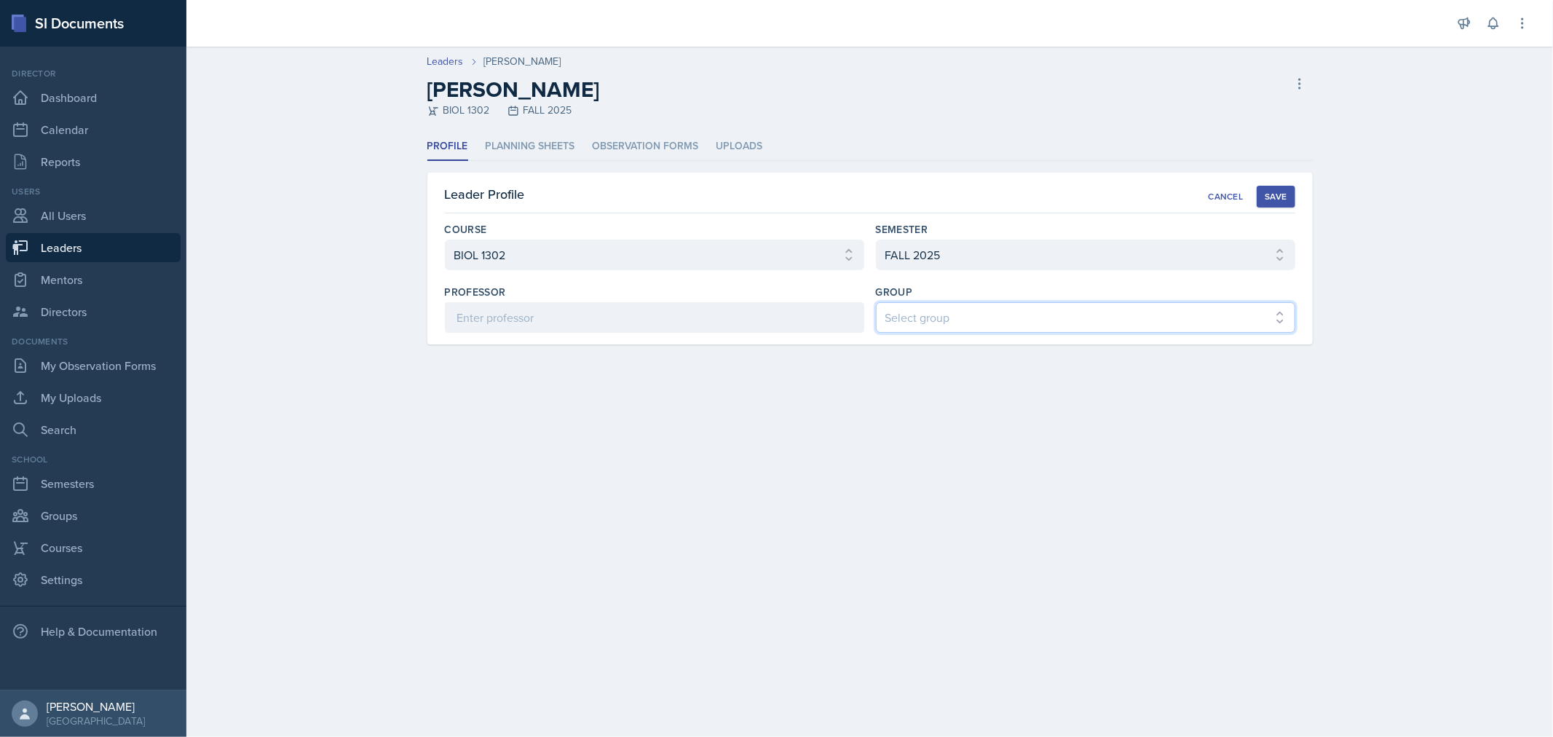
click at [1139, 315] on select "Select group COP #1 - Mars COP #2 - Venus COP #3 - Neptune COP #4 - Saturn COP …" at bounding box center [1085, 317] width 419 height 31
select select "6d06ddae-fe75-4f9f-bac4-f3b2e950d318"
click at [876, 302] on select "Select group COP #1 - Mars COP #2 - Venus COP #3 - Neptune COP #4 - Saturn COP …" at bounding box center [1085, 317] width 419 height 31
click at [1290, 187] on button "Save" at bounding box center [1276, 197] width 38 height 22
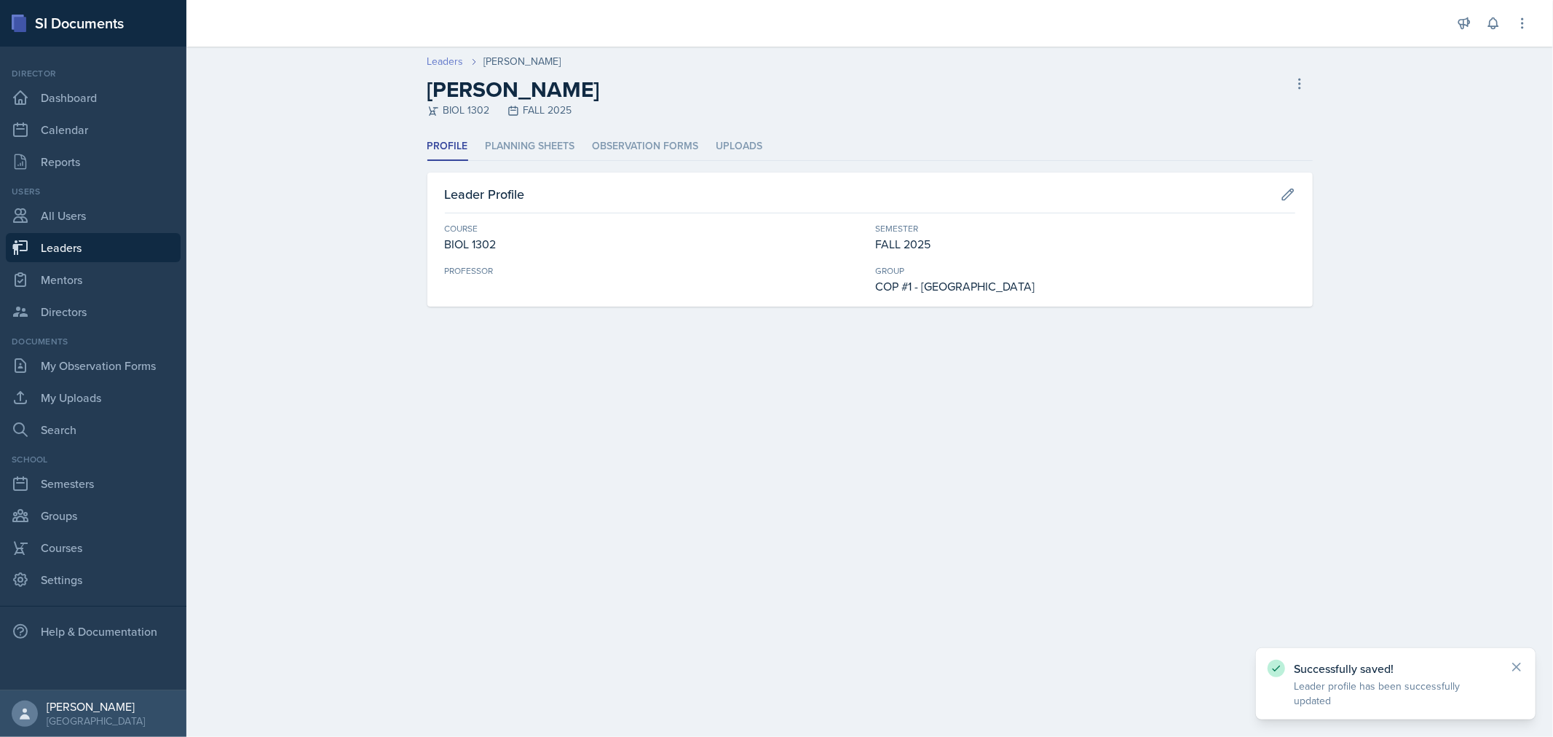
click at [446, 68] on link "Leaders" at bounding box center [445, 61] width 36 height 15
select select "0924c876-6fa7-4296-b593-7db6428ef465"
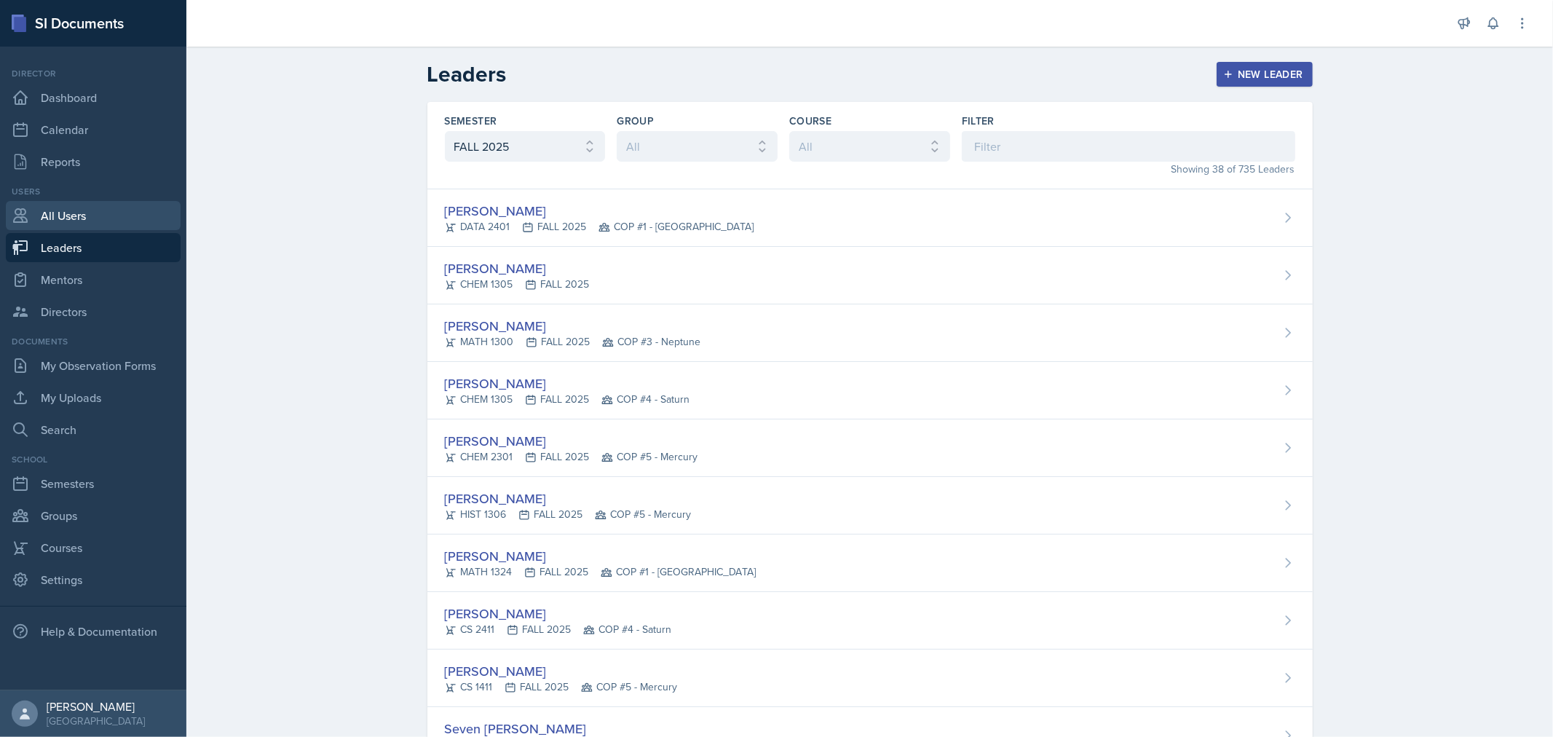
click at [64, 214] on link "All Users" at bounding box center [93, 215] width 175 height 29
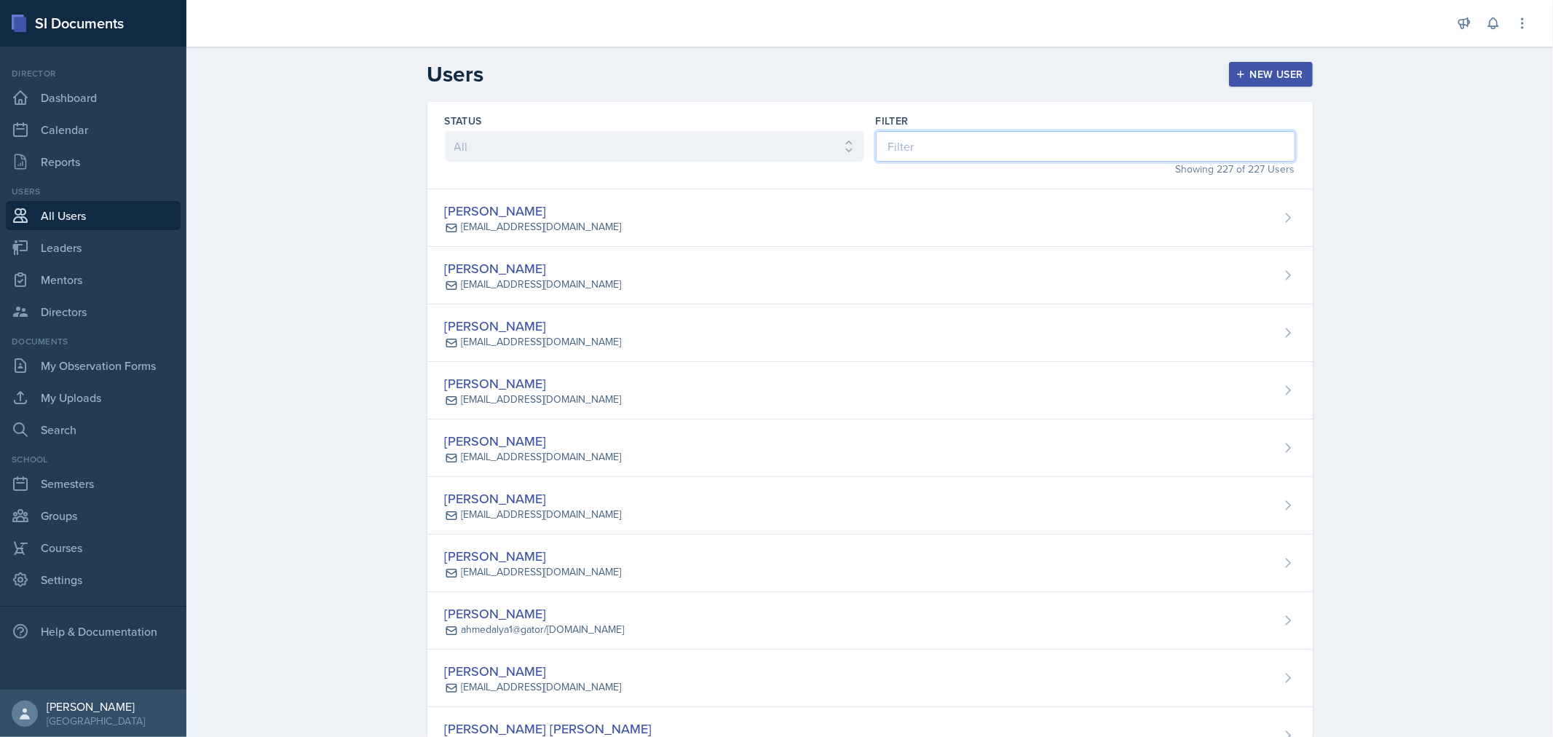
click at [904, 143] on input at bounding box center [1085, 146] width 419 height 31
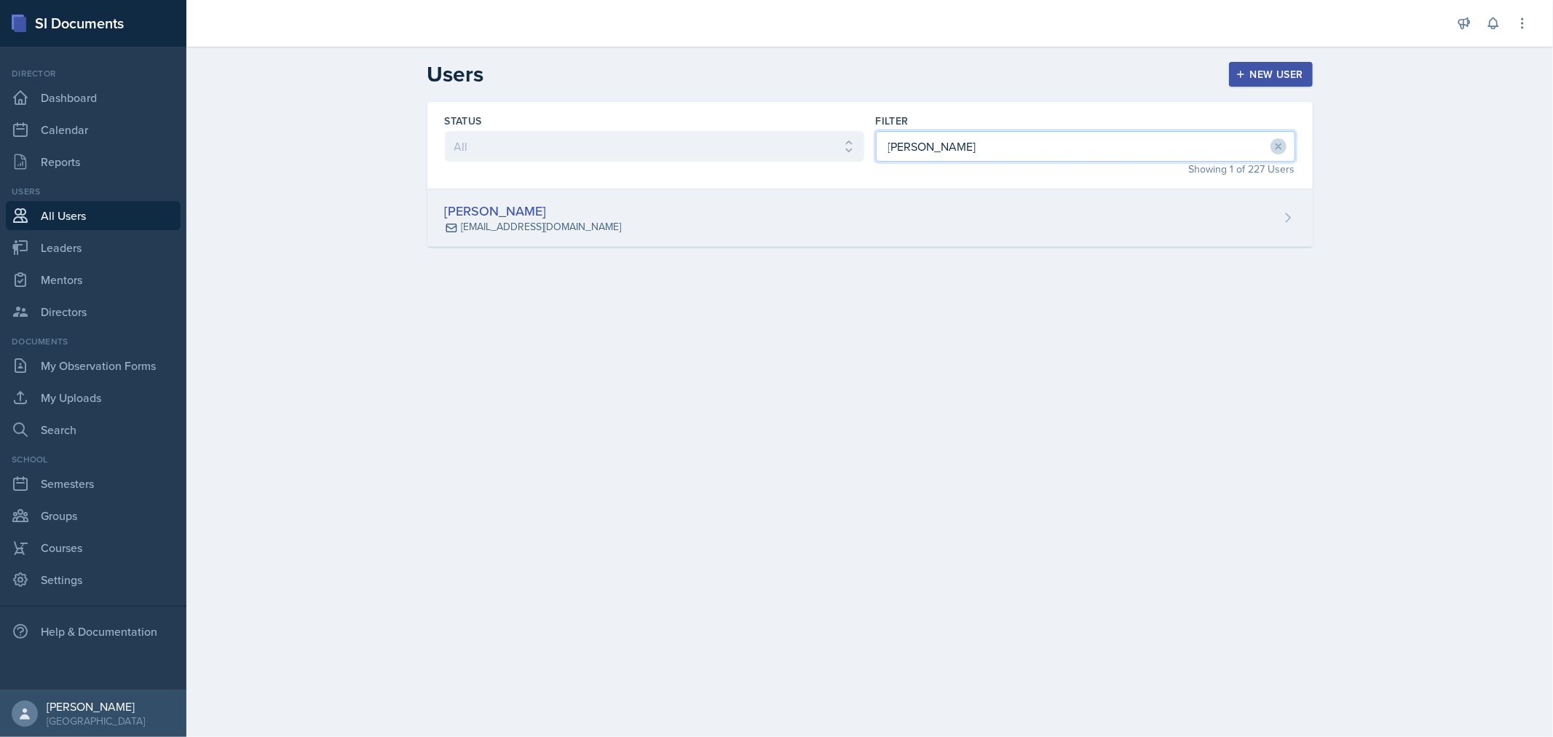
type input "[PERSON_NAME]"
click at [646, 219] on div "[PERSON_NAME] [EMAIL_ADDRESS][DOMAIN_NAME]" at bounding box center [869, 218] width 885 height 58
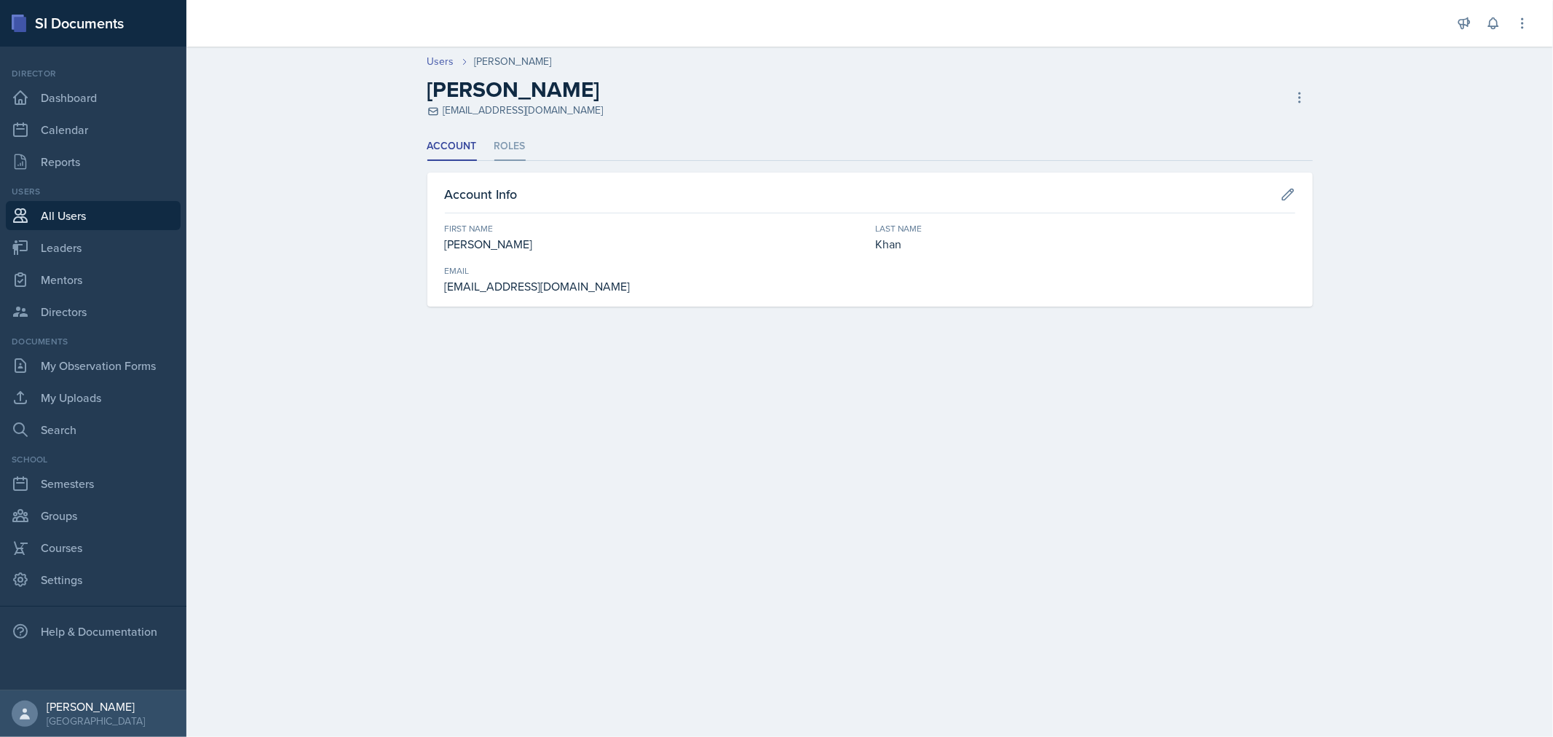
click at [521, 135] on li "Roles" at bounding box center [509, 147] width 31 height 28
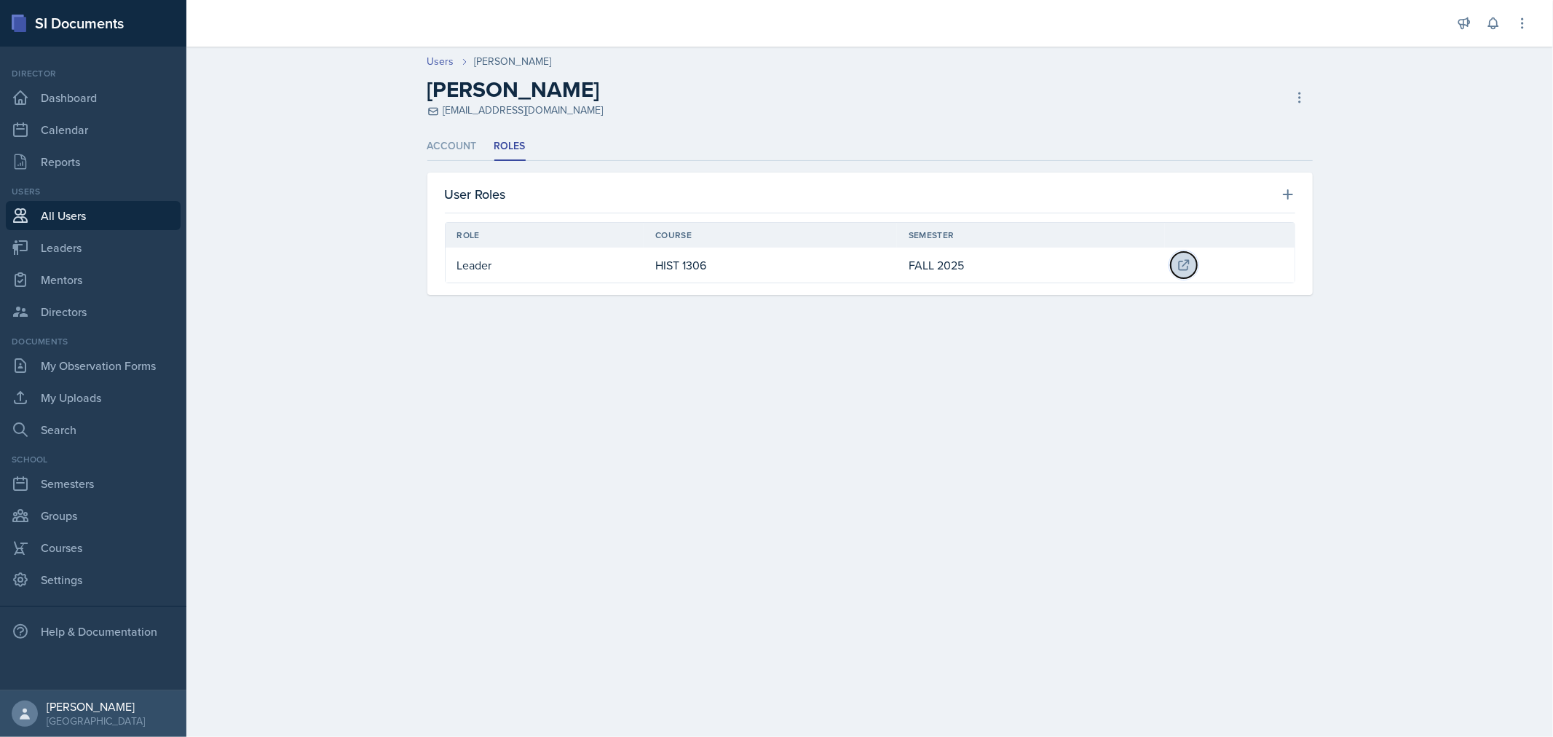
click at [1189, 263] on icon at bounding box center [1183, 264] width 9 height 9
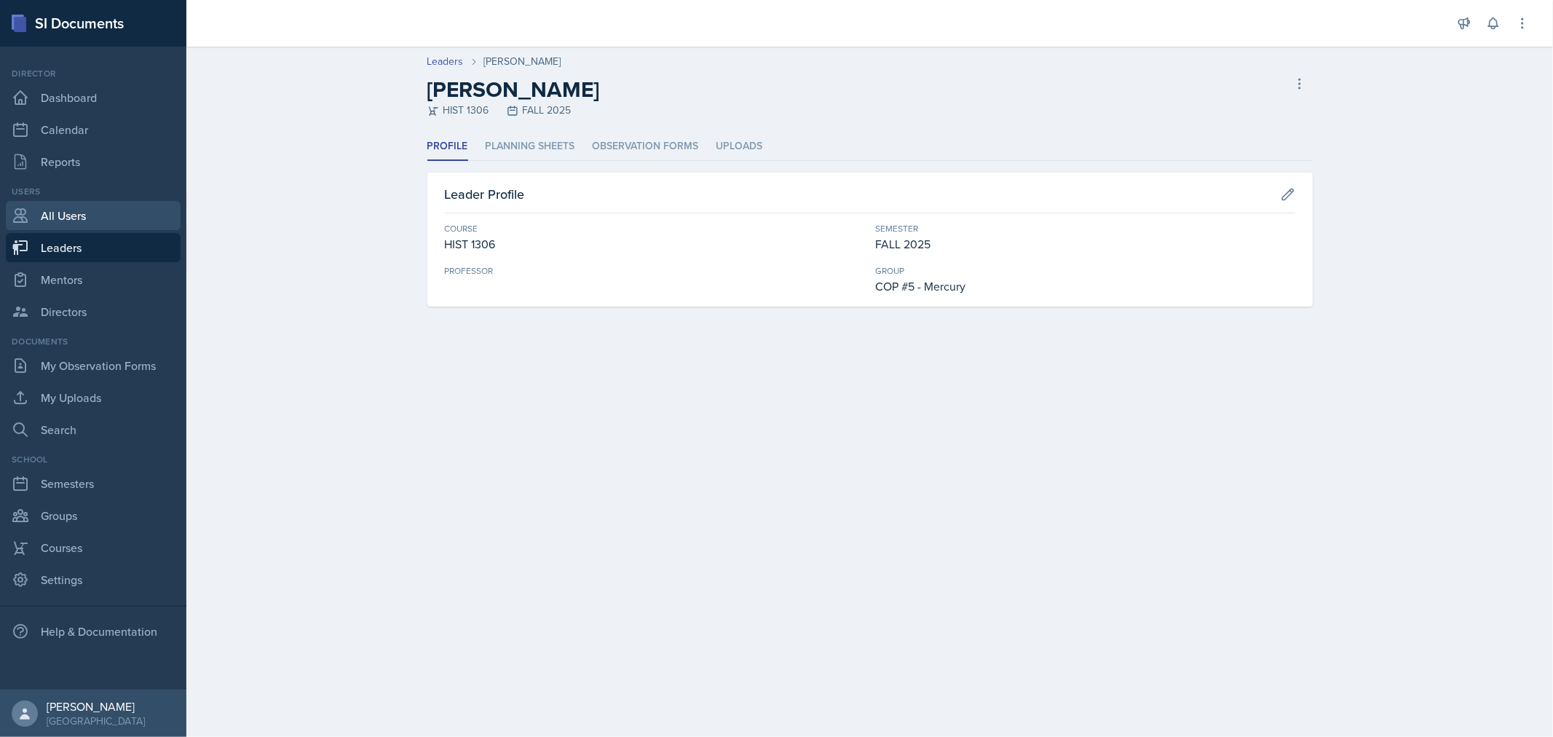
click at [60, 208] on link "All Users" at bounding box center [93, 215] width 175 height 29
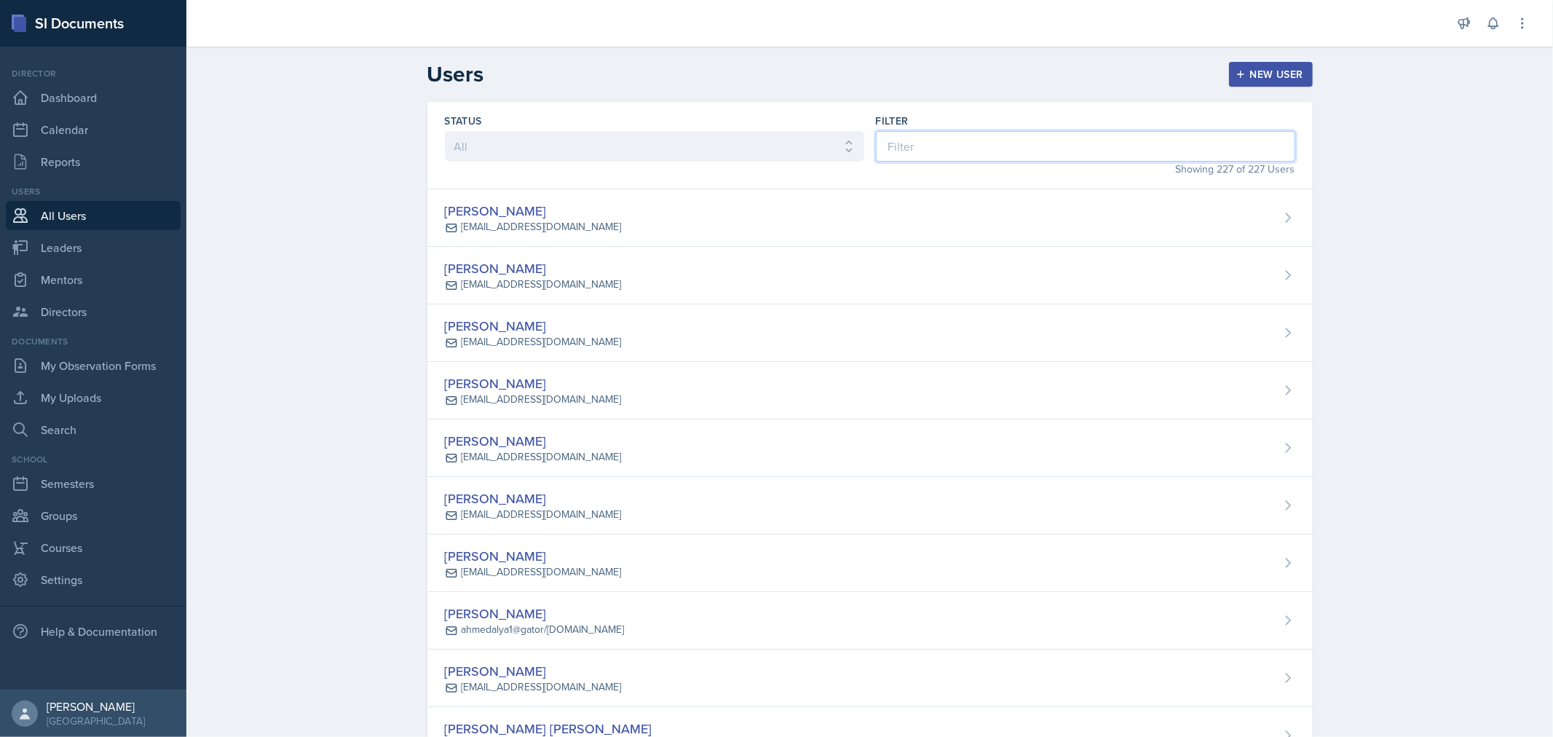
click at [907, 156] on input at bounding box center [1085, 146] width 419 height 31
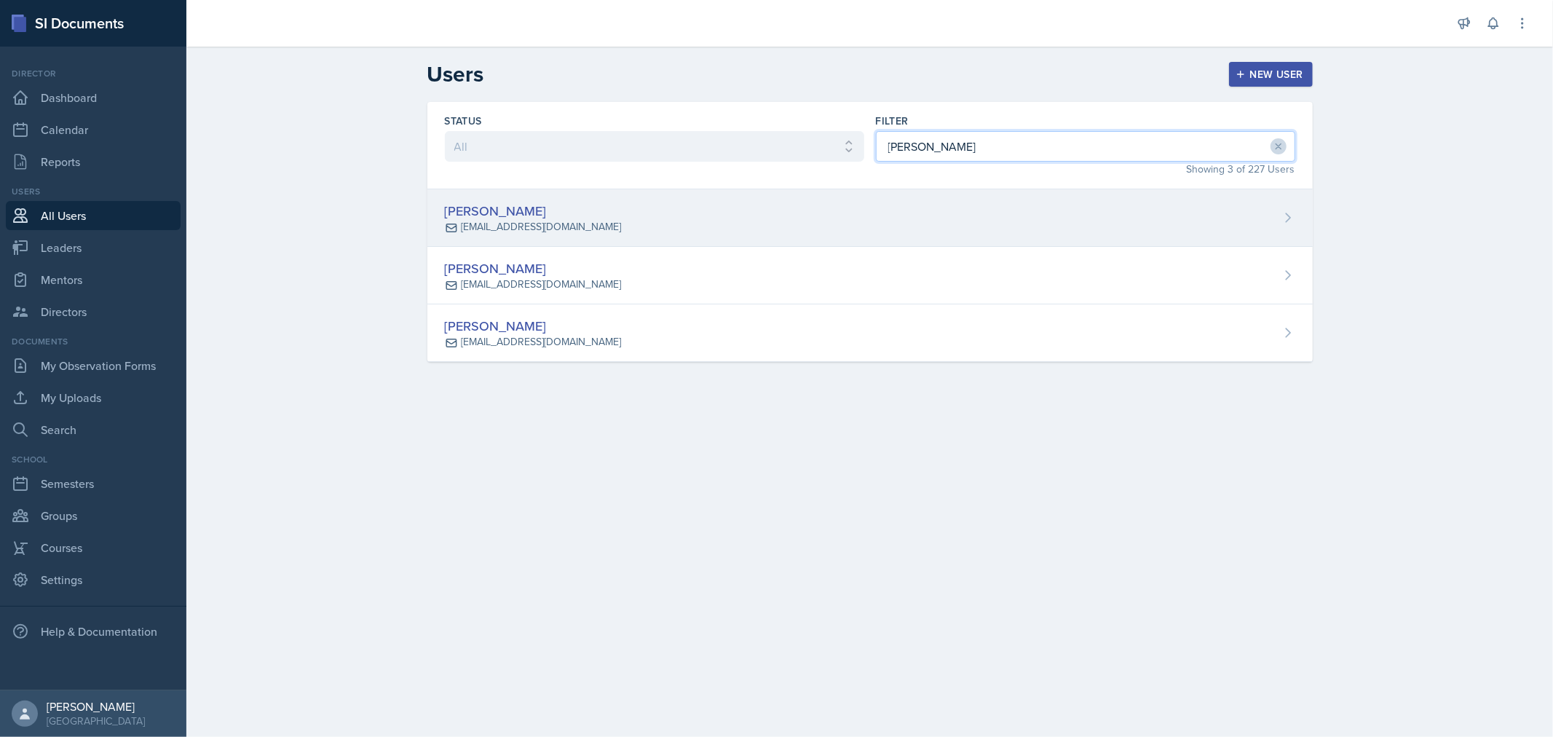
type input "[PERSON_NAME]"
click at [731, 208] on div "[PERSON_NAME] [EMAIL_ADDRESS][DOMAIN_NAME]" at bounding box center [869, 218] width 885 height 58
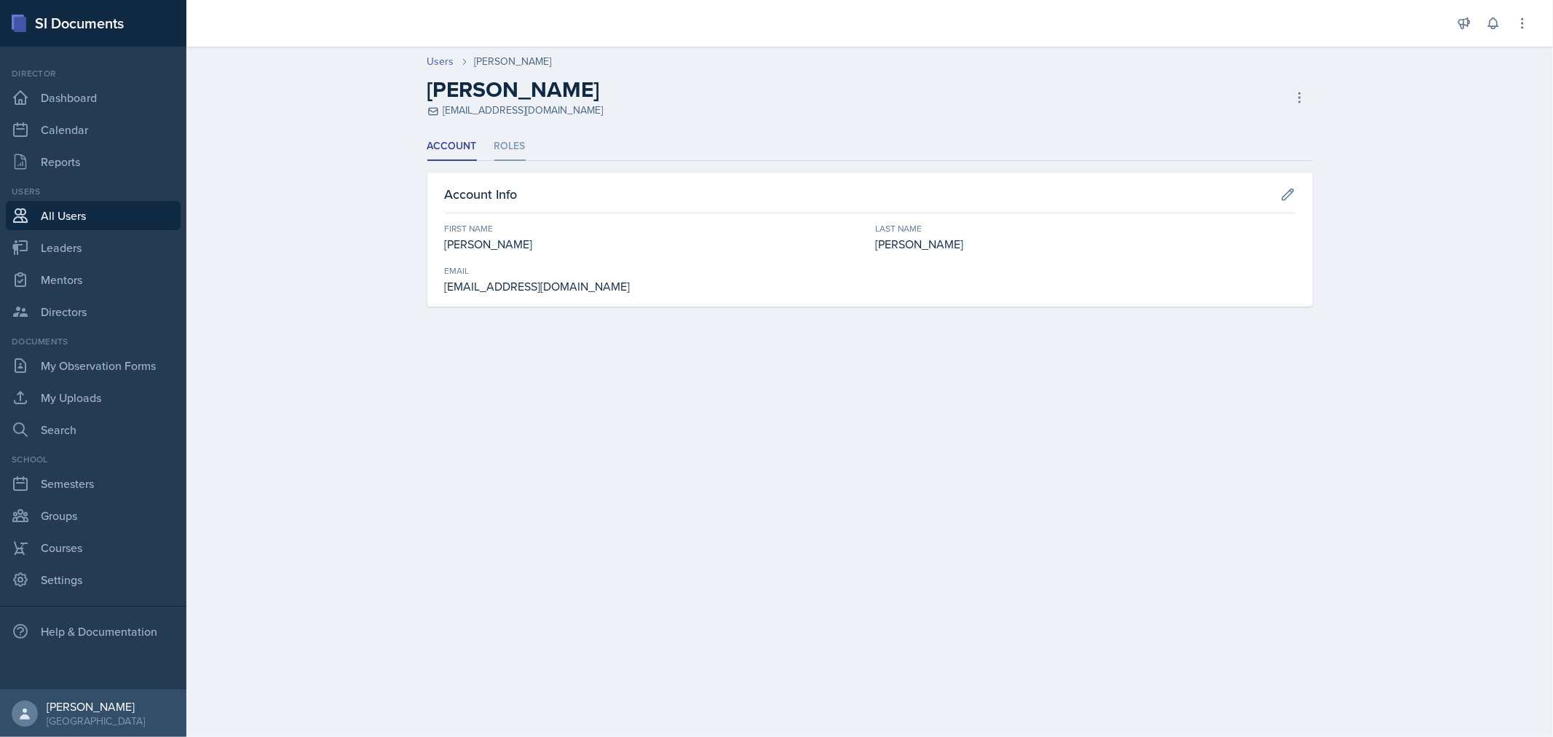
click at [511, 149] on li "Roles" at bounding box center [509, 147] width 31 height 28
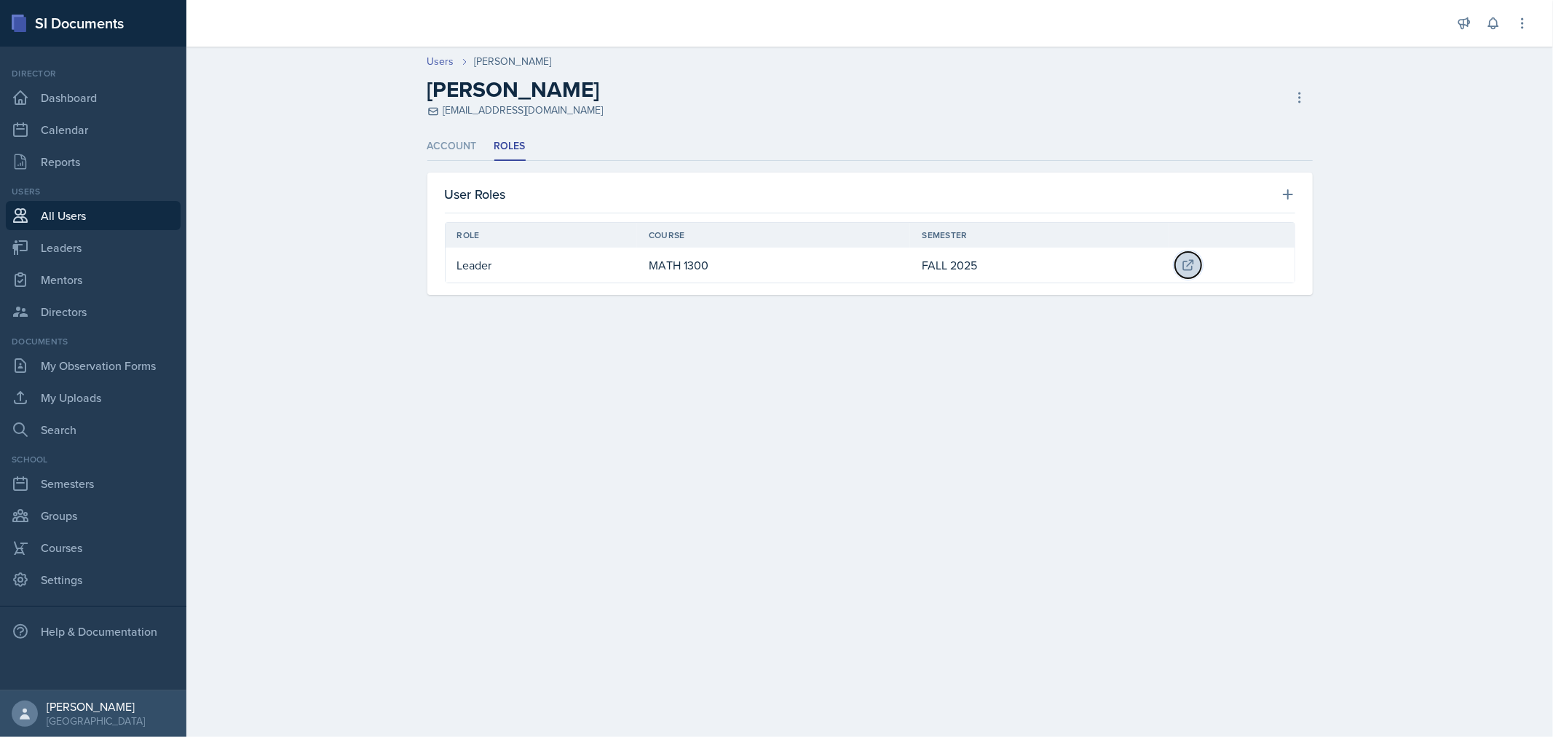
click at [1188, 267] on icon at bounding box center [1188, 265] width 15 height 15
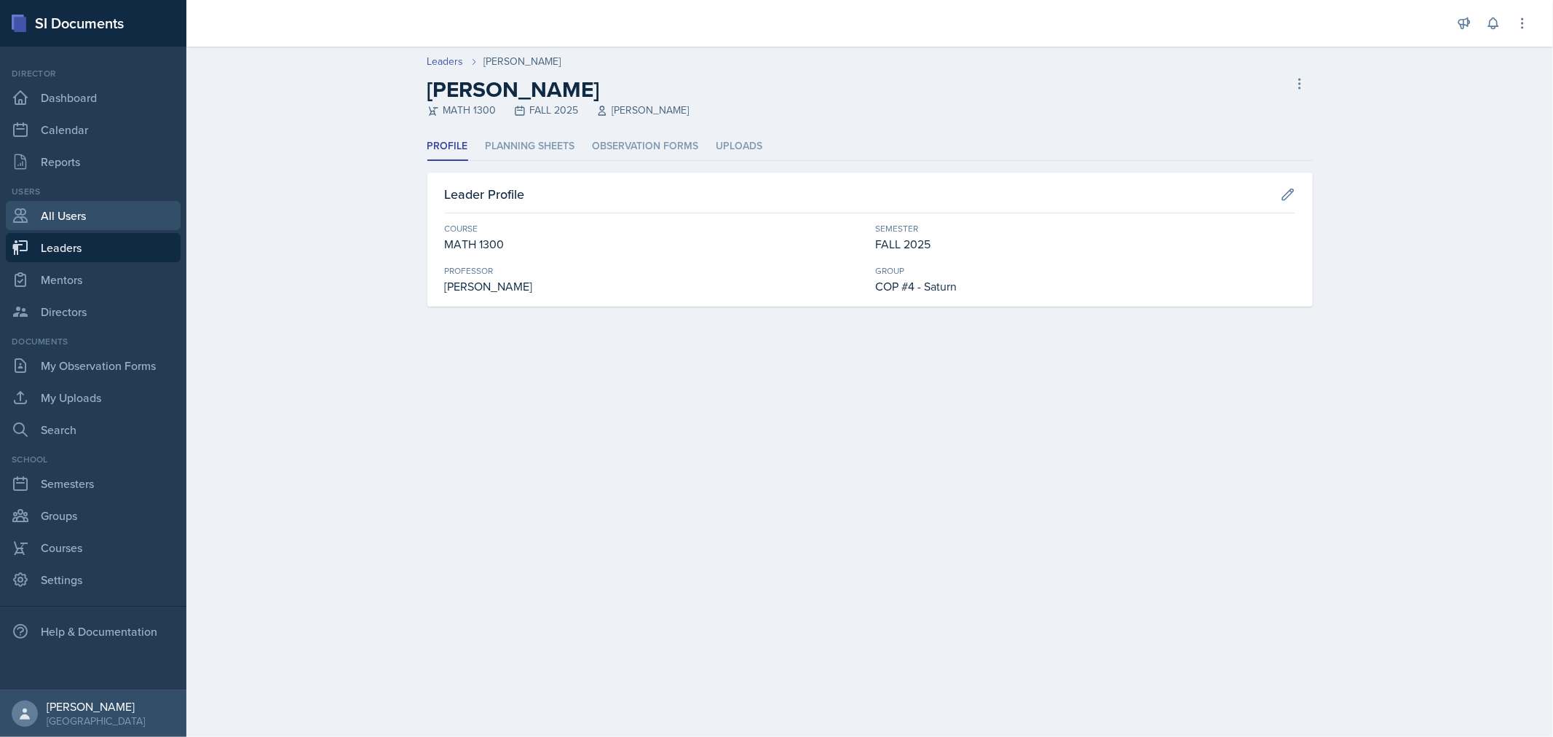
click at [80, 221] on link "All Users" at bounding box center [93, 215] width 175 height 29
